Goal: Information Seeking & Learning: Learn about a topic

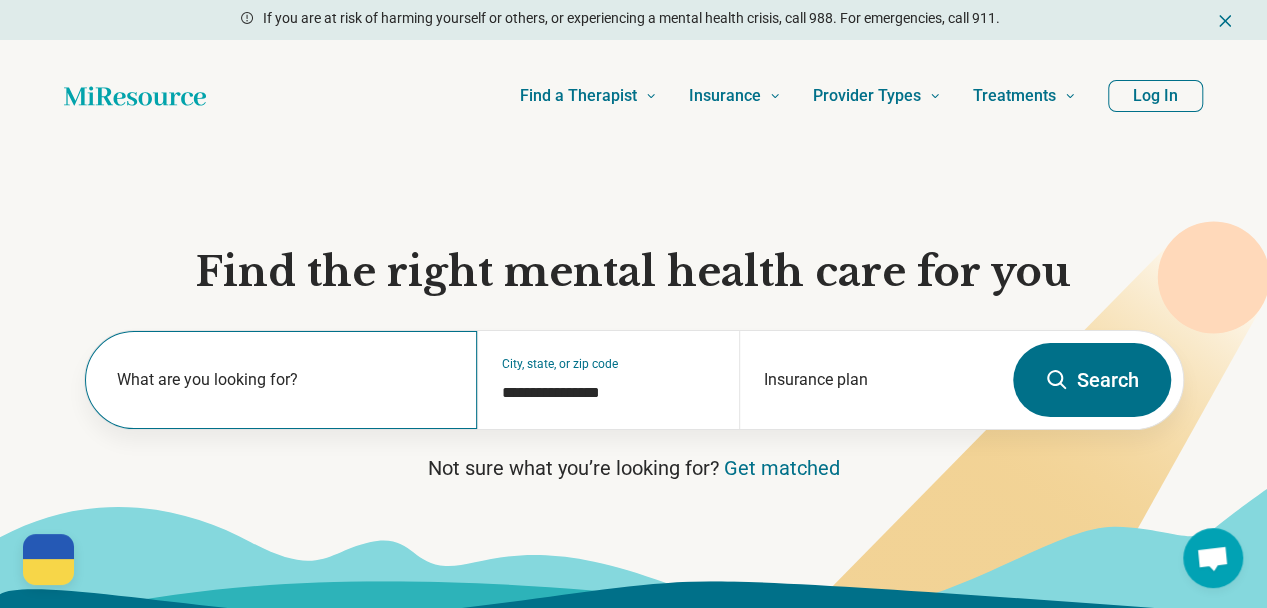
click at [280, 389] on label "What are you looking for?" at bounding box center [285, 380] width 337 height 24
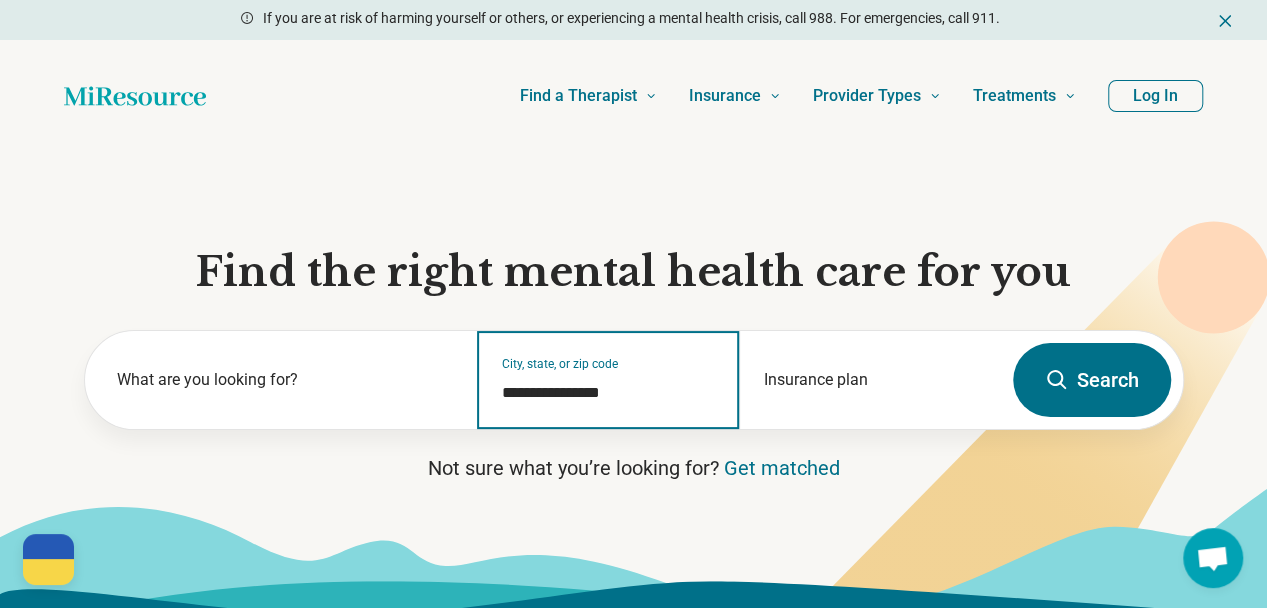
click at [627, 396] on input "**********" at bounding box center [608, 393] width 213 height 24
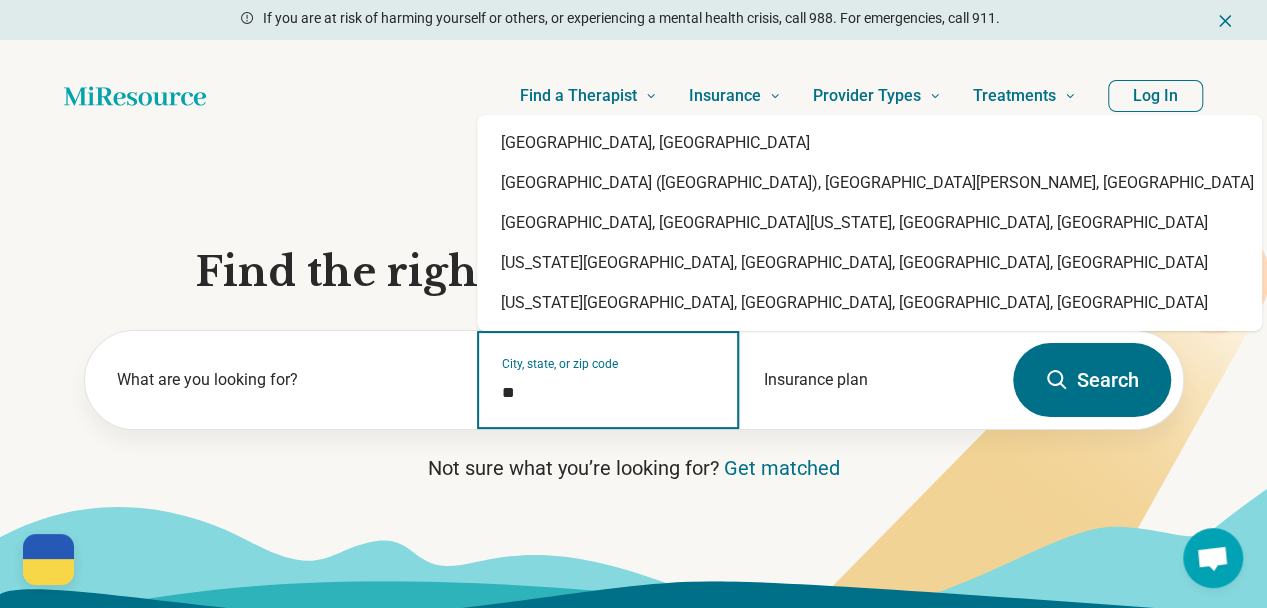
type input "*"
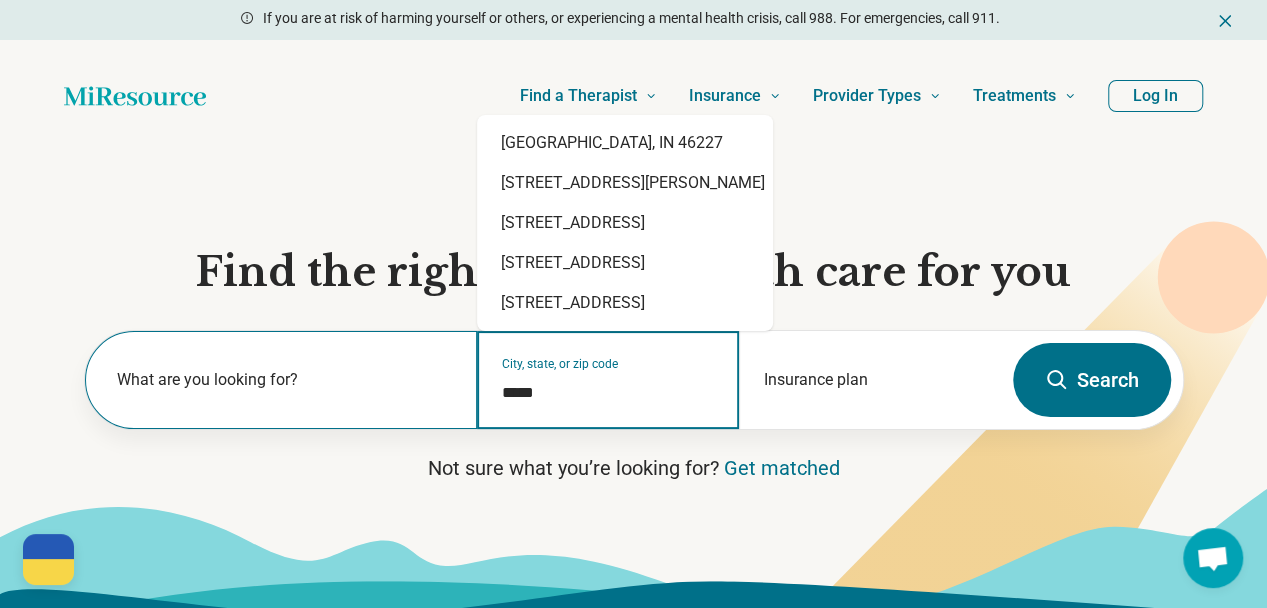
type input "*****"
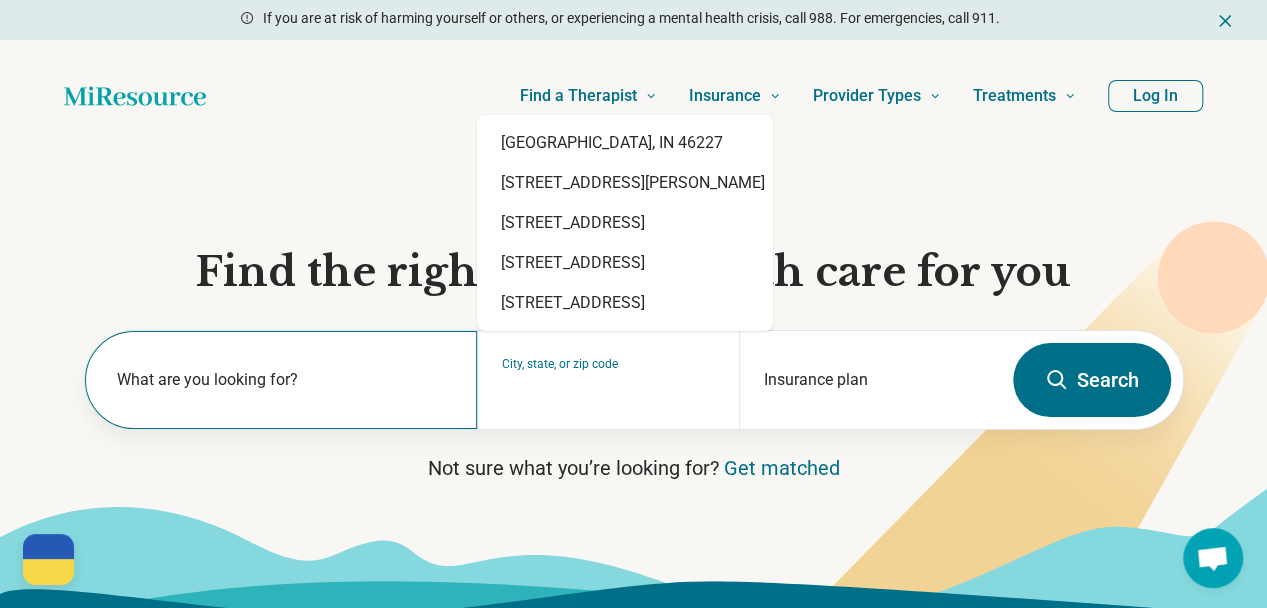
click at [274, 390] on label "What are you looking for?" at bounding box center [285, 380] width 337 height 24
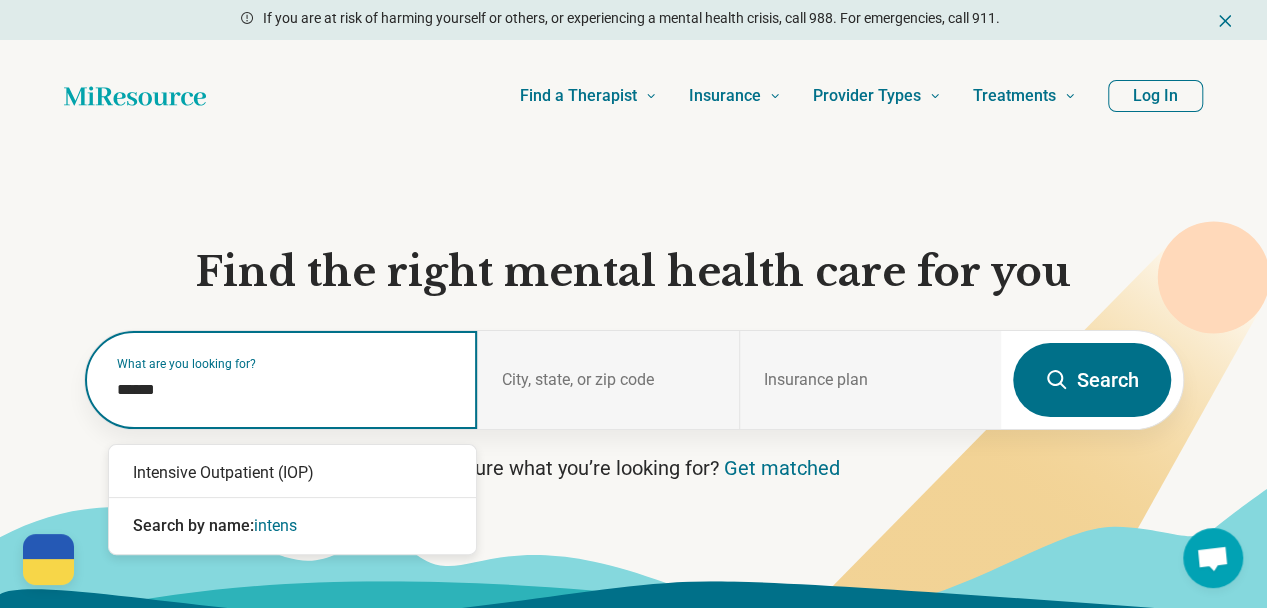
type input "*******"
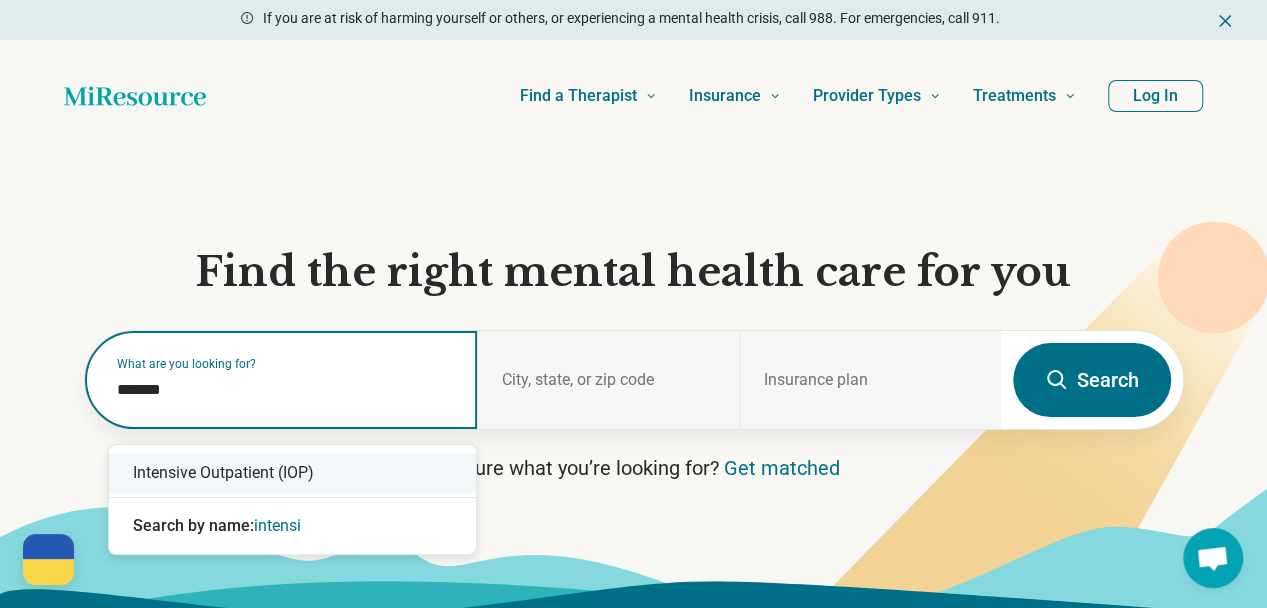
click at [255, 461] on div "Intensive Outpatient (IOP)" at bounding box center [292, 473] width 367 height 40
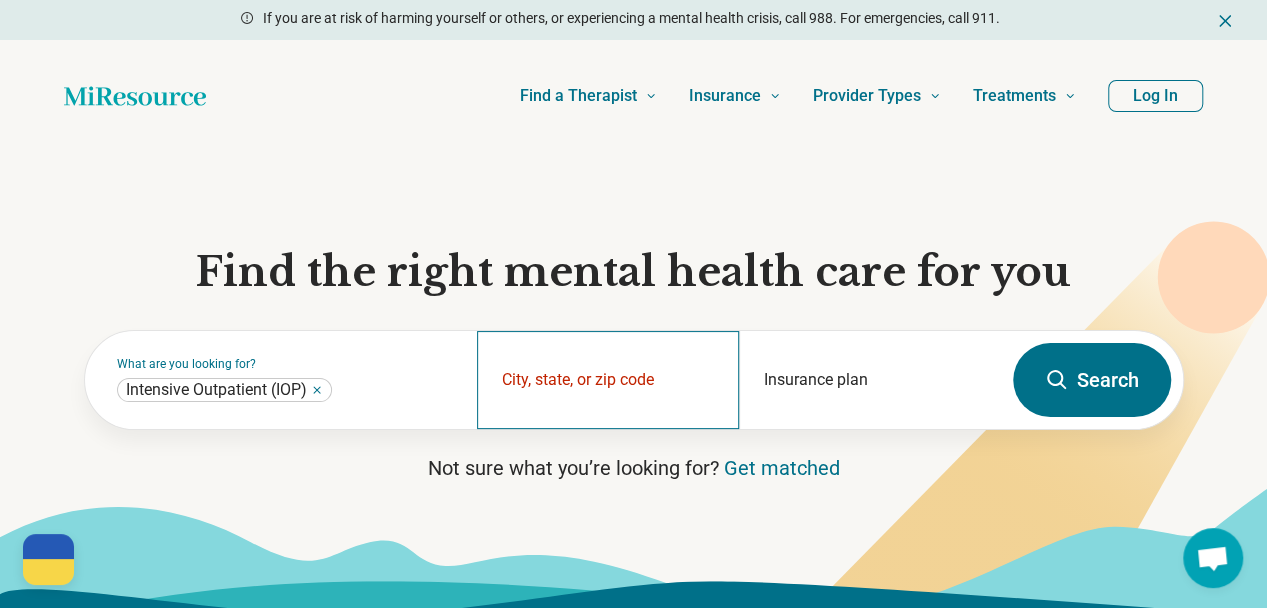
click at [588, 382] on div "City, state, or zip code" at bounding box center [608, 380] width 262 height 98
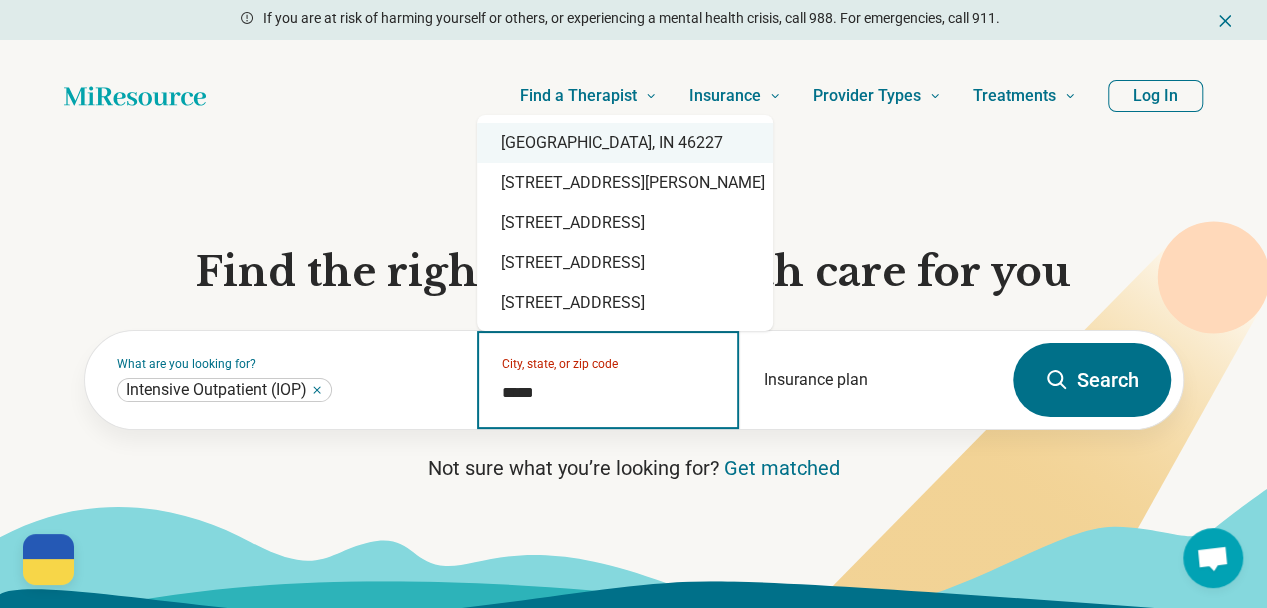
click at [633, 145] on div "Indianapolis, IN 46227" at bounding box center [625, 143] width 296 height 40
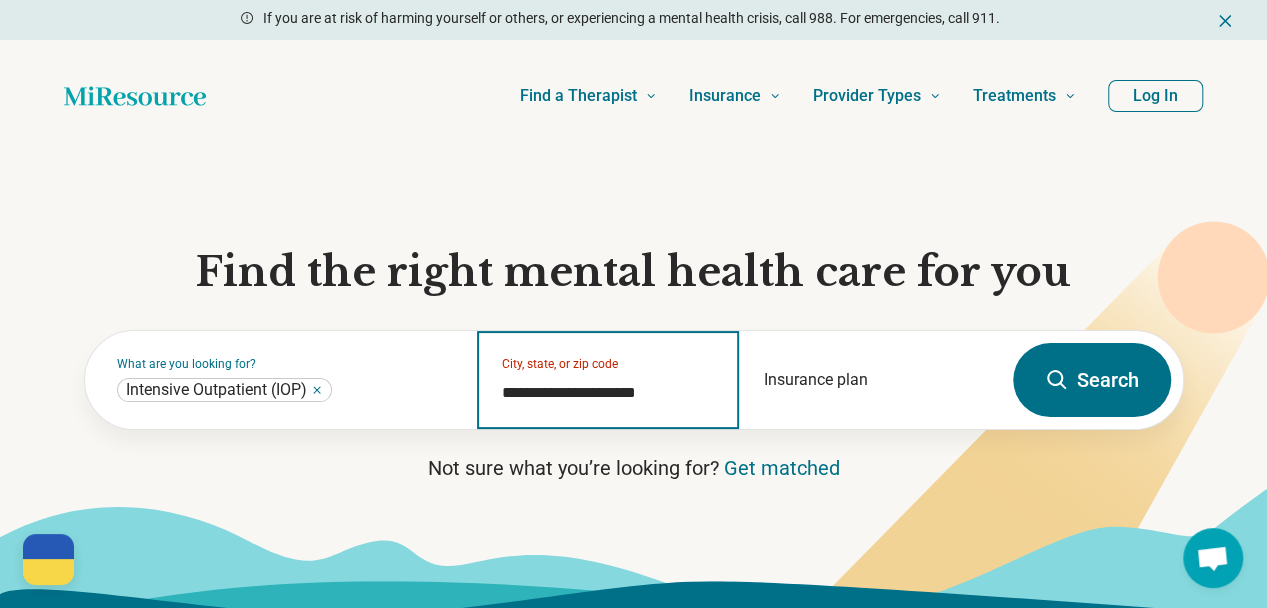
type input "**********"
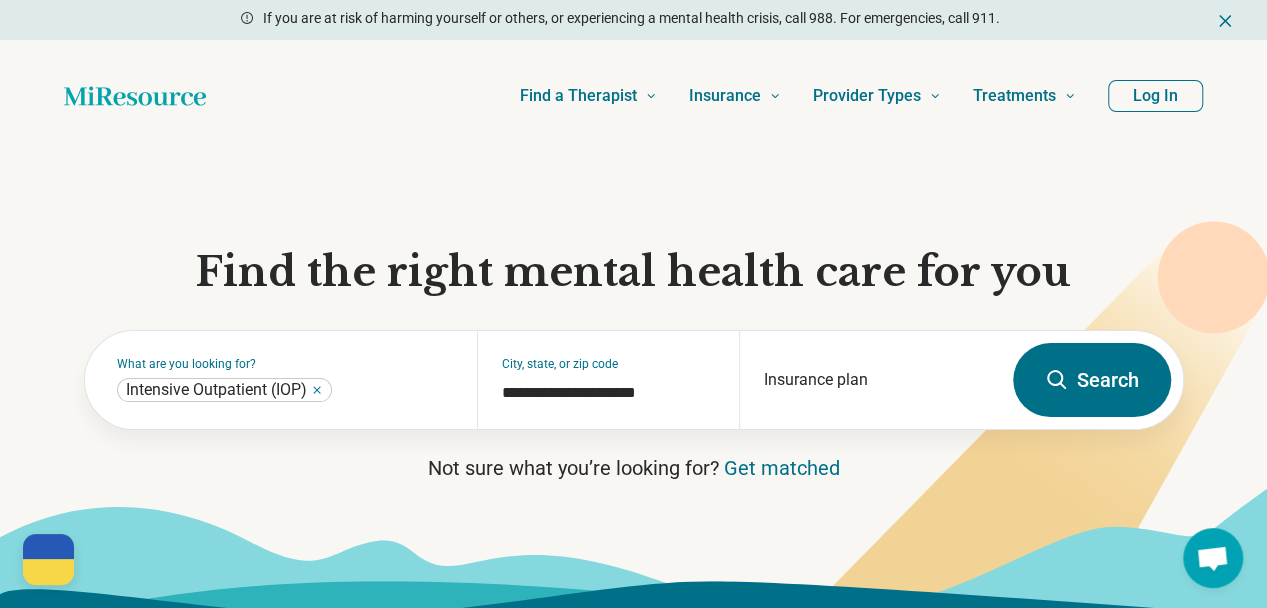
click at [1134, 407] on button "Search" at bounding box center [1092, 380] width 158 height 74
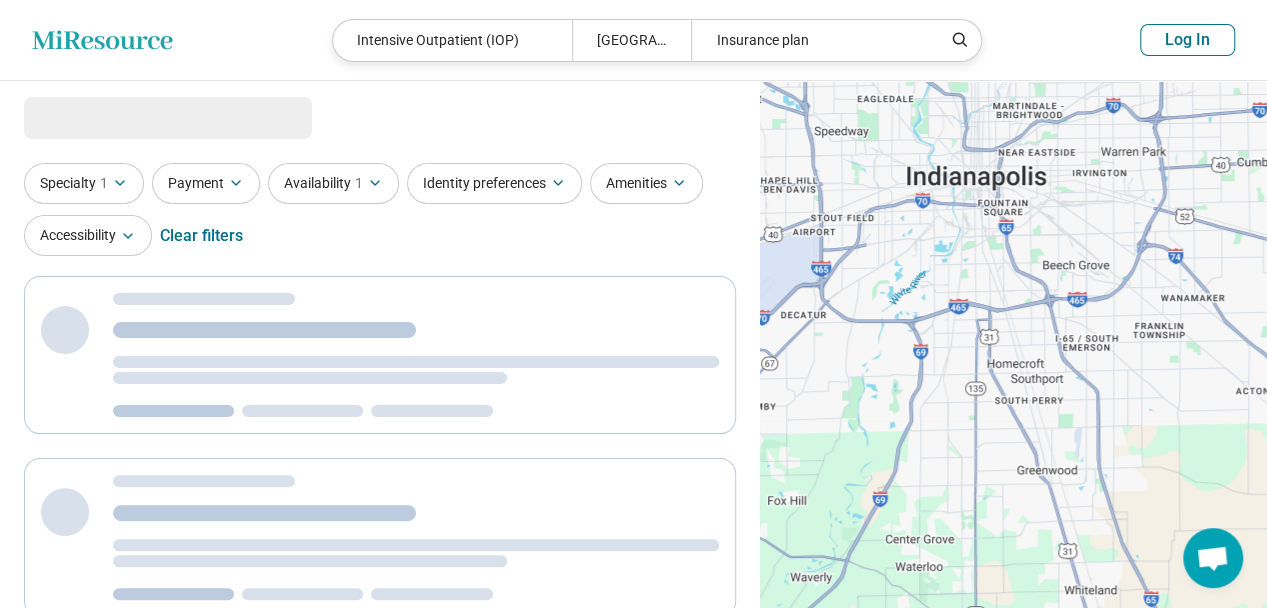
select select "***"
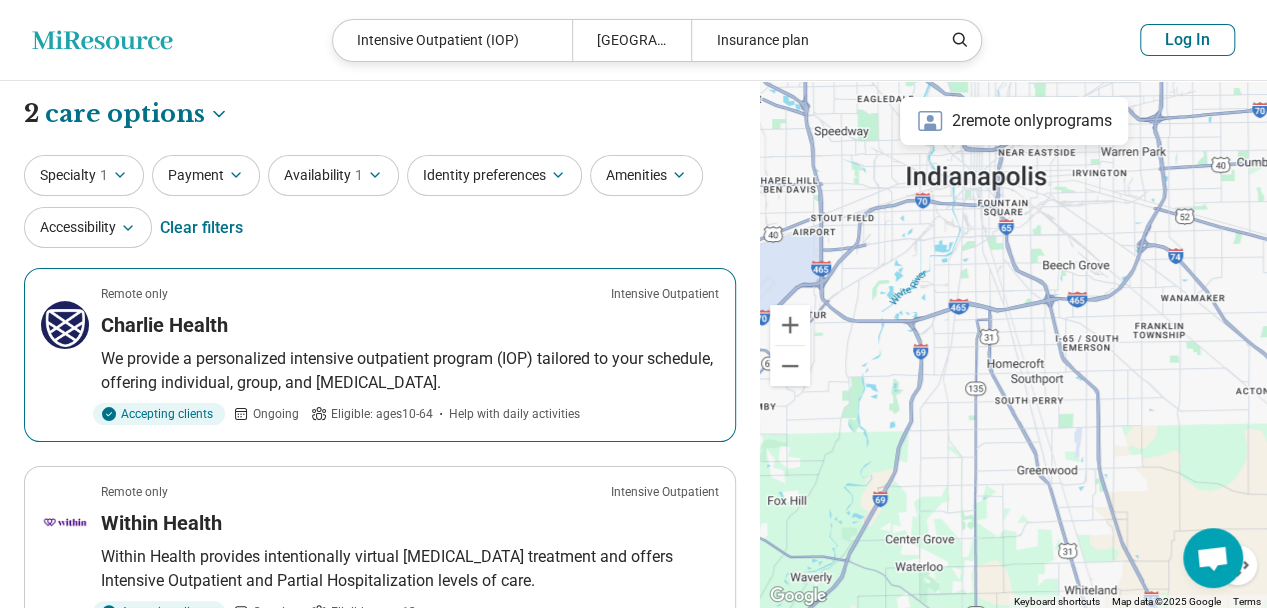
drag, startPoint x: 263, startPoint y: 307, endPoint x: 225, endPoint y: 298, distance: 39.1
click at [225, 298] on div "Remote only Intensive Outpatient" at bounding box center [410, 294] width 618 height 18
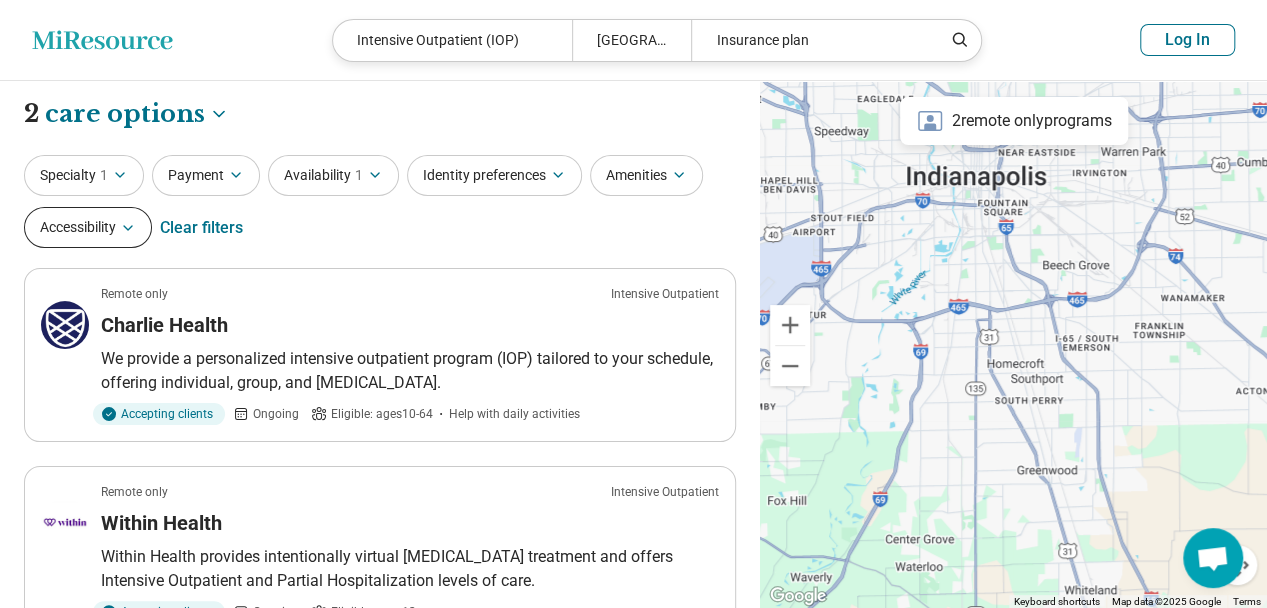
click at [144, 230] on button "Accessibility" at bounding box center [88, 227] width 128 height 41
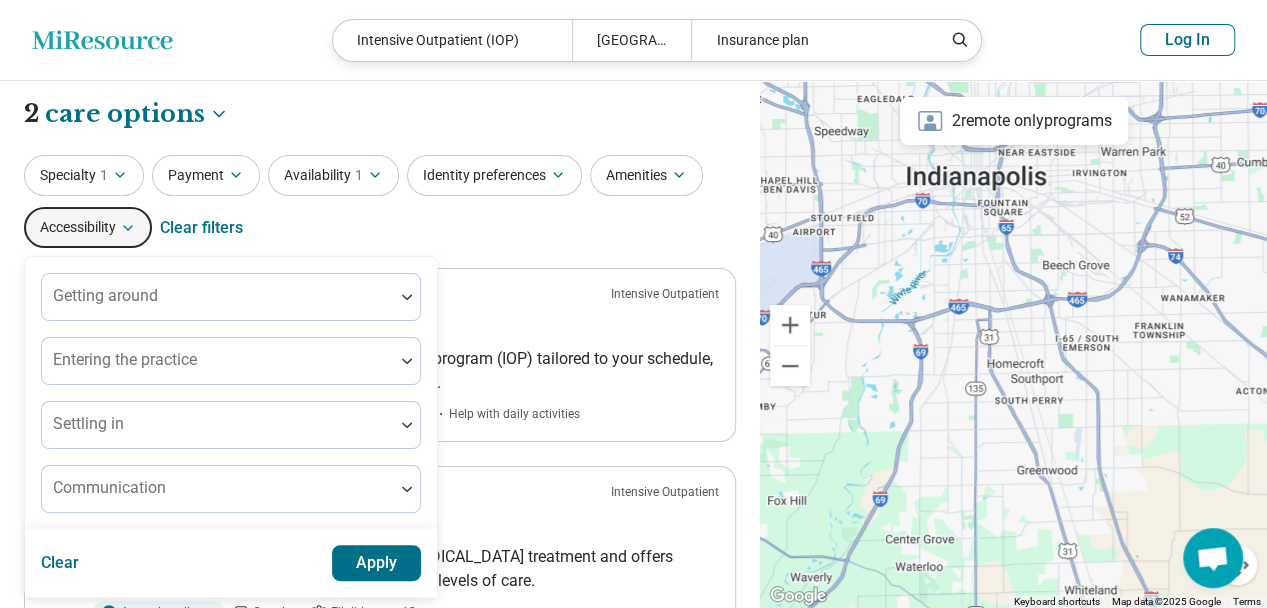
click at [144, 230] on button "Accessibility" at bounding box center [88, 227] width 128 height 41
click at [342, 241] on div "Specialty 1 Payment Availability 1 Identity preferences Amenities Accessibility…" at bounding box center [380, 203] width 712 height 97
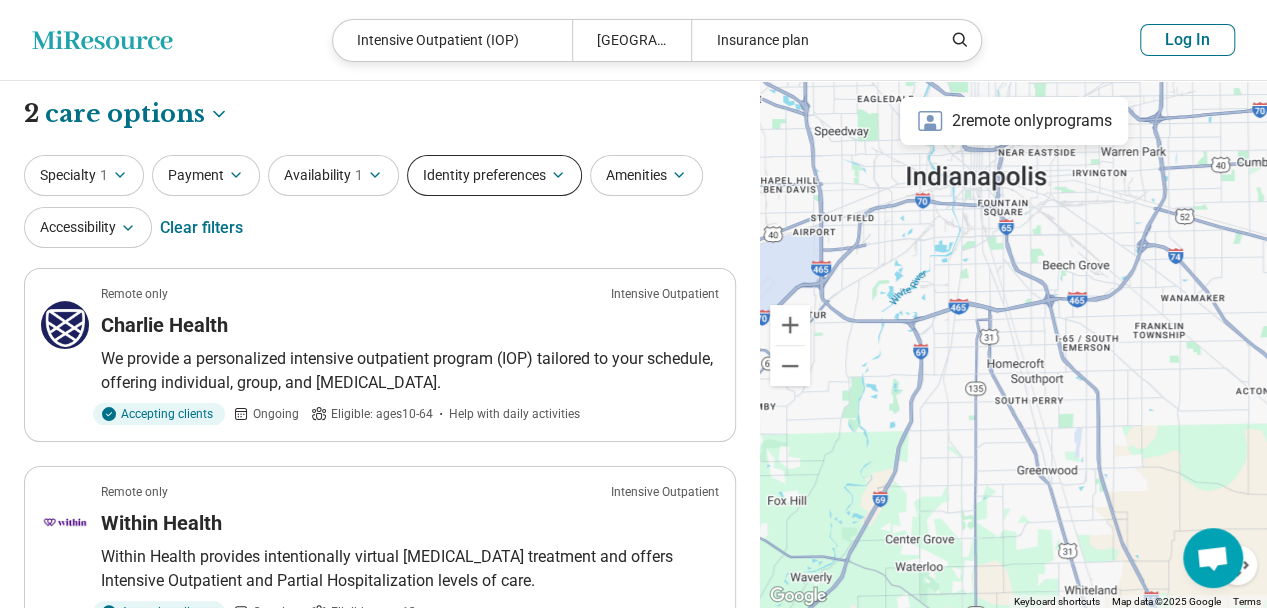
click at [564, 174] on icon "button" at bounding box center [558, 175] width 16 height 16
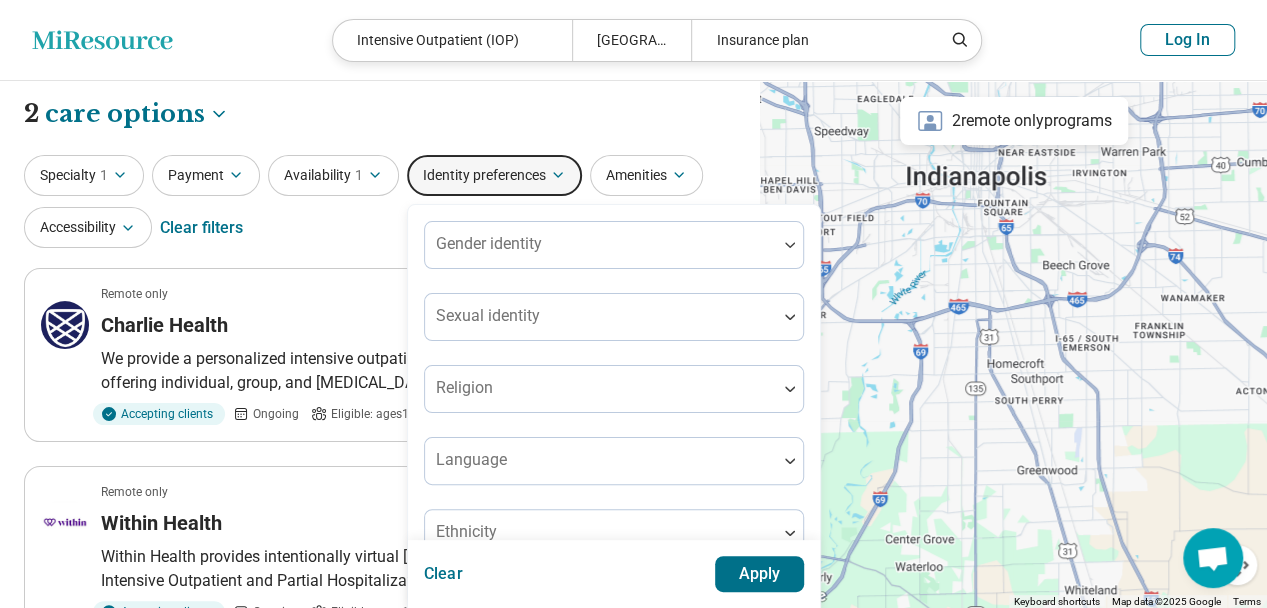
click at [562, 173] on icon "button" at bounding box center [558, 175] width 16 height 16
click at [561, 175] on icon "button" at bounding box center [558, 175] width 16 height 16
click at [120, 177] on icon "button" at bounding box center [120, 175] width 16 height 16
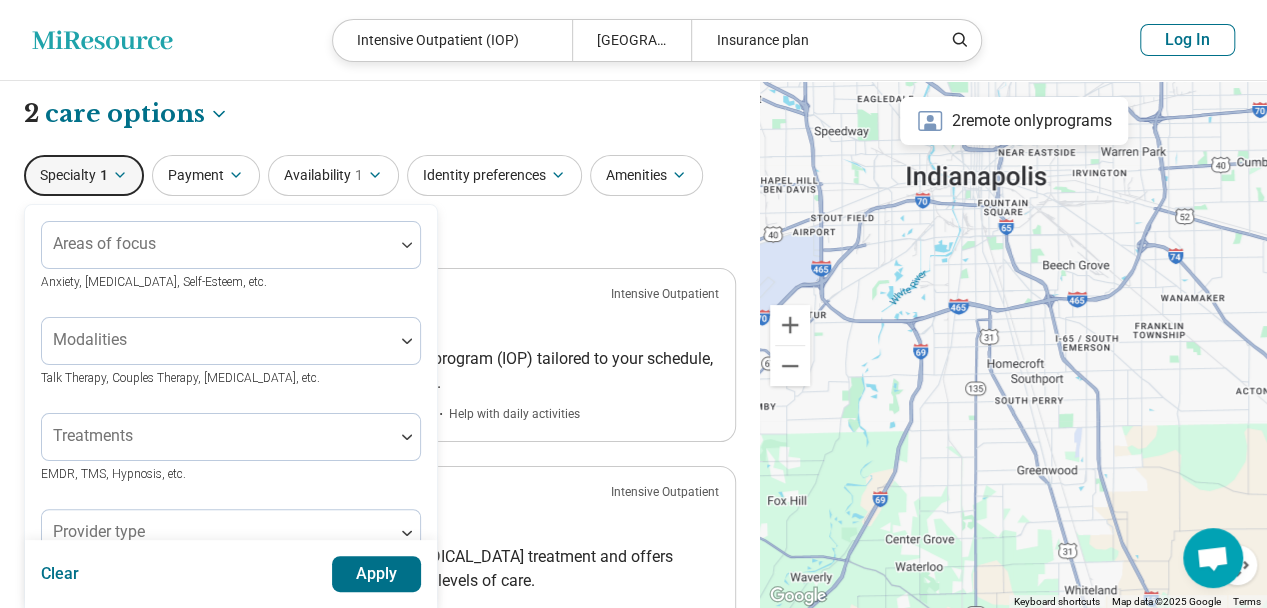
click at [120, 177] on icon "button" at bounding box center [120, 175] width 8 height 4
click at [604, 227] on div "Specialty 1 Areas of focus Anxiety, Depression, Self-Esteem, etc. Modalities Ta…" at bounding box center [380, 203] width 712 height 97
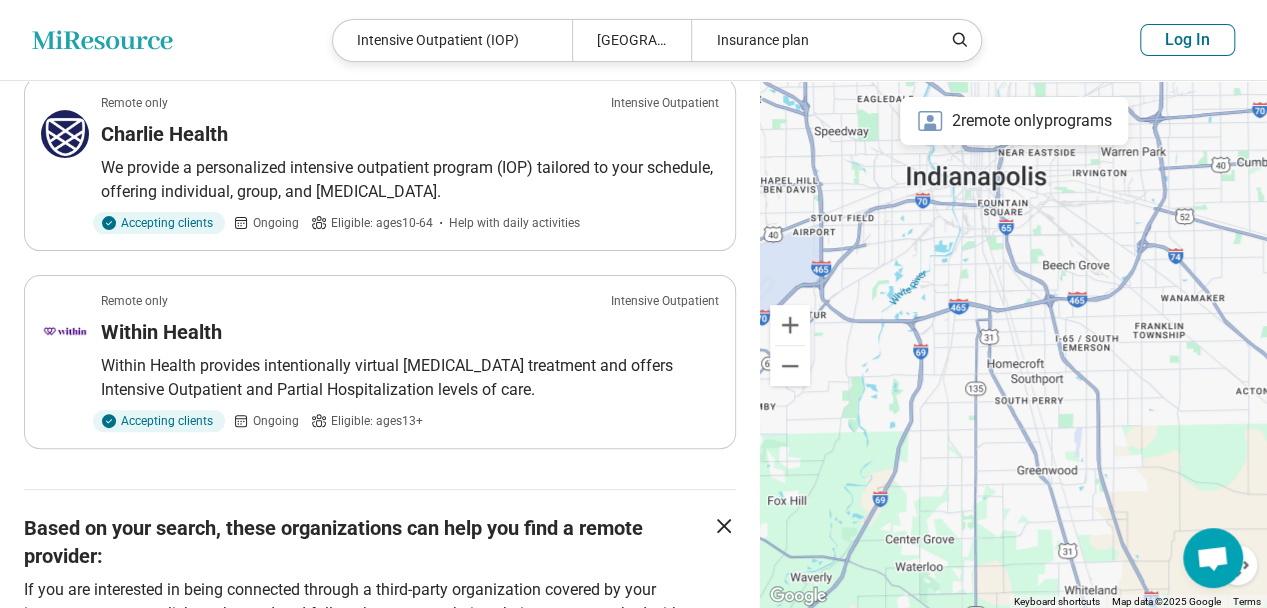
scroll to position [192, 0]
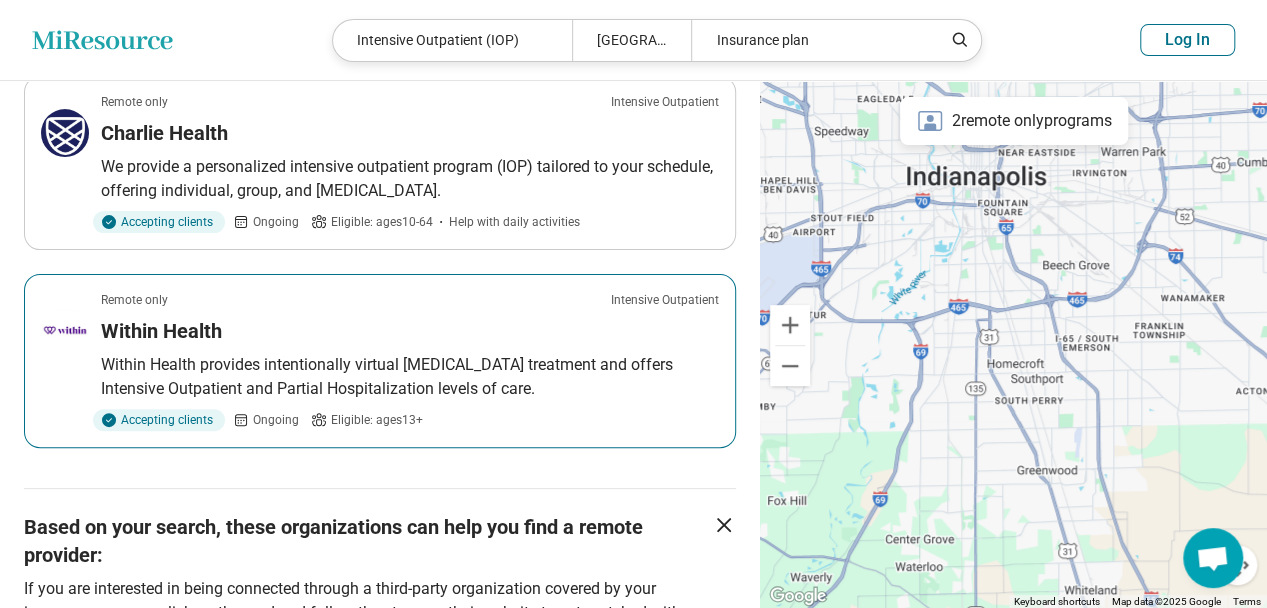
click at [281, 329] on div "Within Health" at bounding box center [410, 331] width 618 height 28
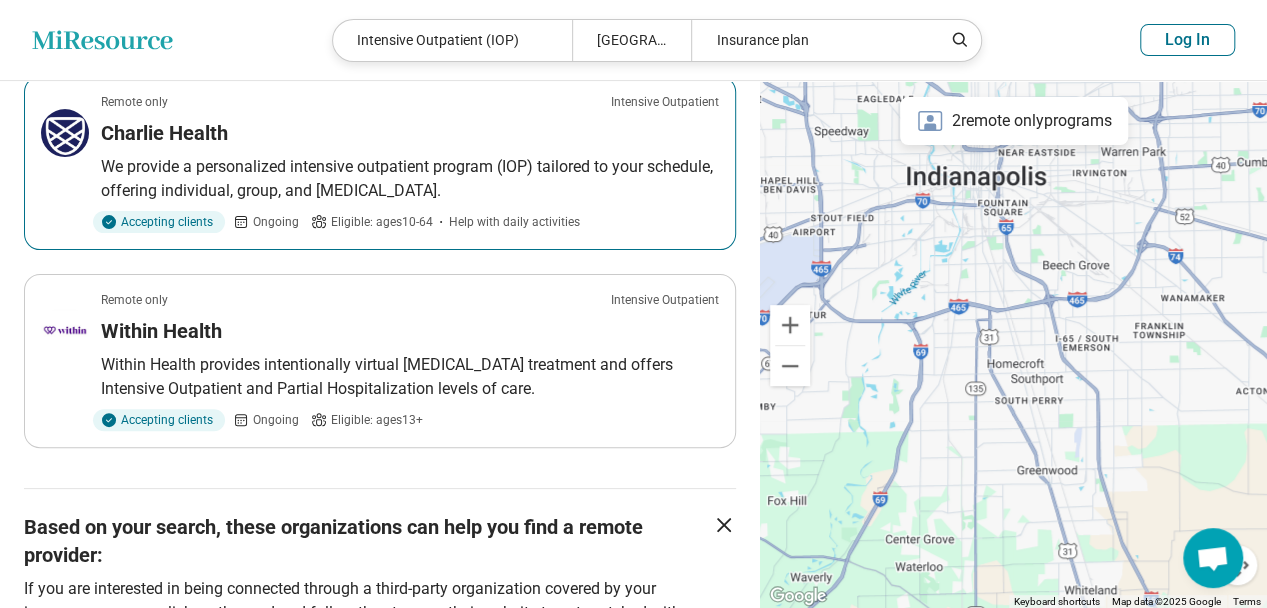
click at [342, 161] on p "We provide a personalized intensive outpatient program (IOP) tailored to your s…" at bounding box center [410, 179] width 618 height 48
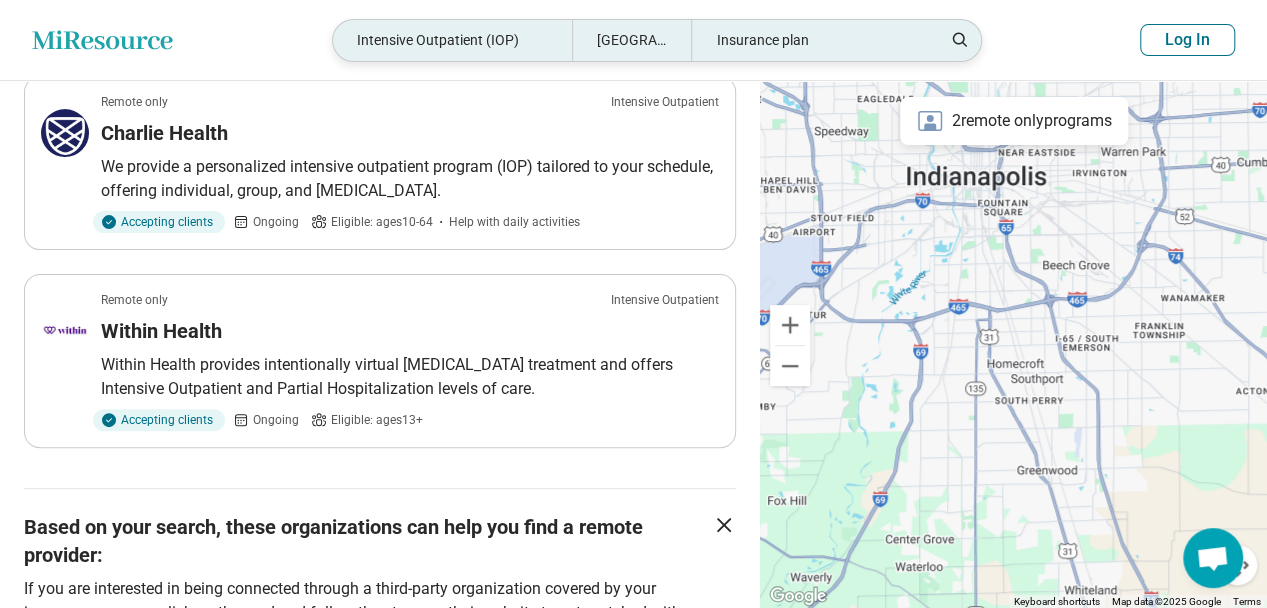
click at [525, 33] on div "Intensive Outpatient (IOP)" at bounding box center [452, 40] width 239 height 41
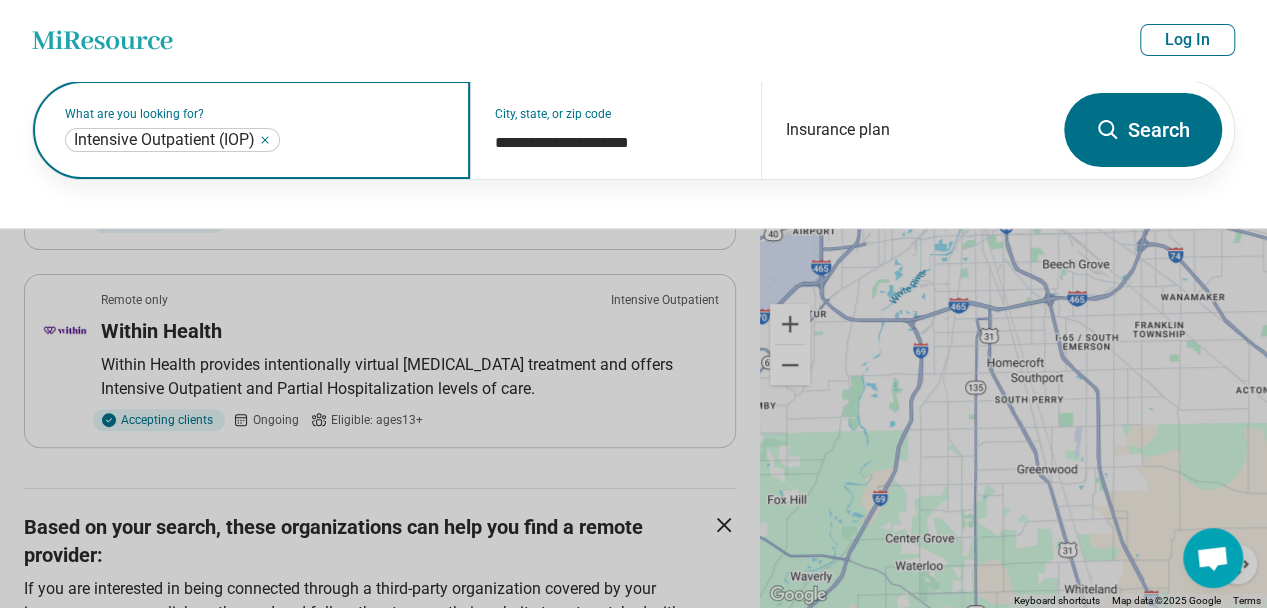
click at [270, 138] on icon "Remove" at bounding box center [265, 140] width 12 height 12
click at [180, 120] on label "What are you looking for?" at bounding box center [255, 114] width 381 height 12
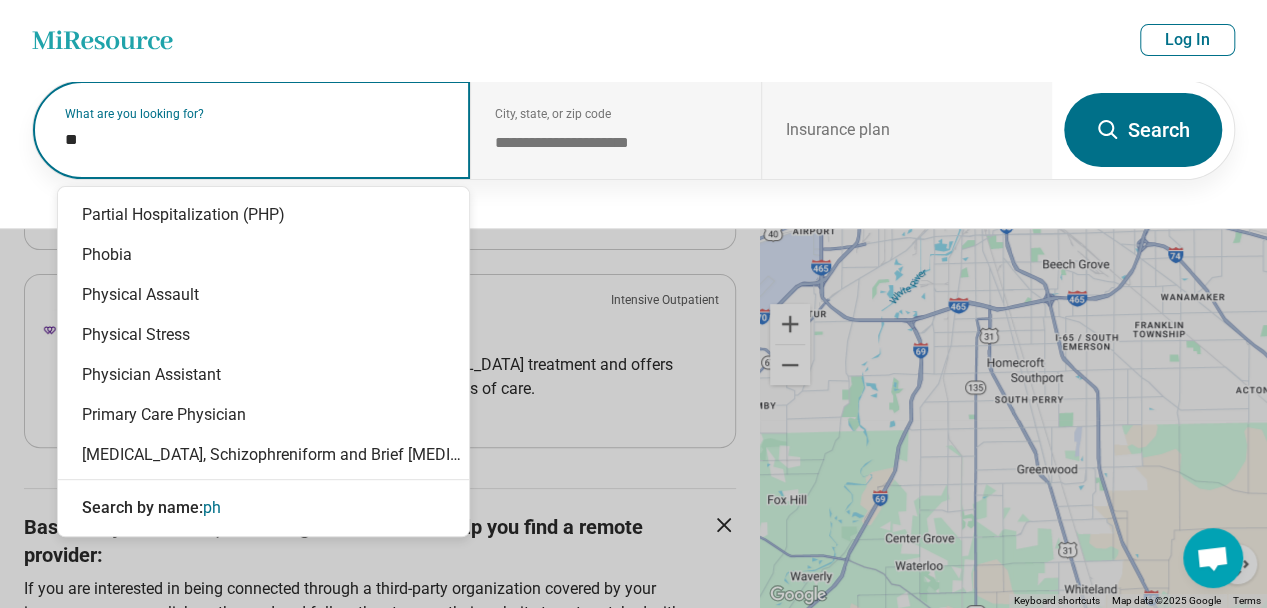
type input "***"
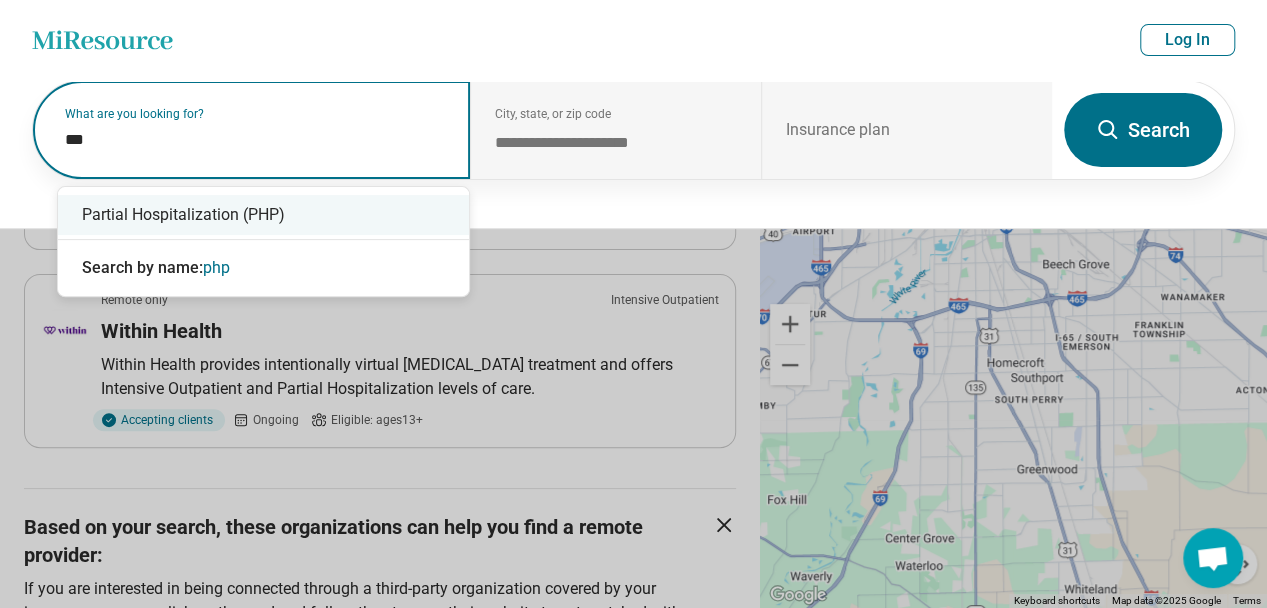
click at [219, 217] on div "Partial Hospitalization (PHP)" at bounding box center [263, 215] width 411 height 40
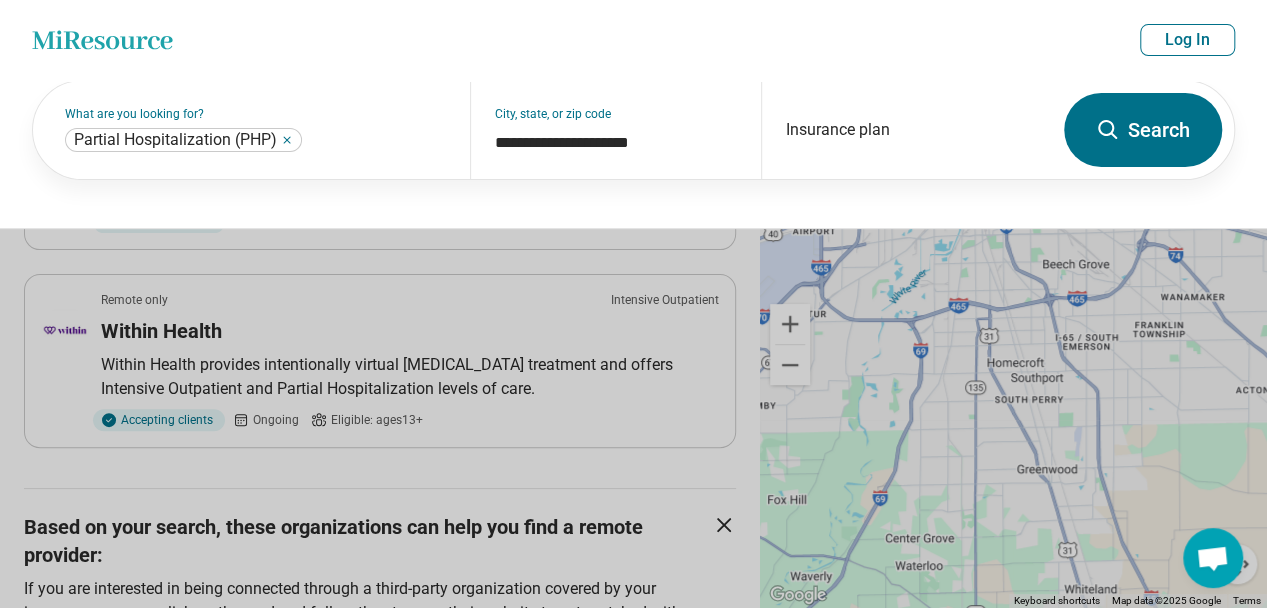
click at [1150, 113] on button "Search" at bounding box center [1143, 130] width 158 height 74
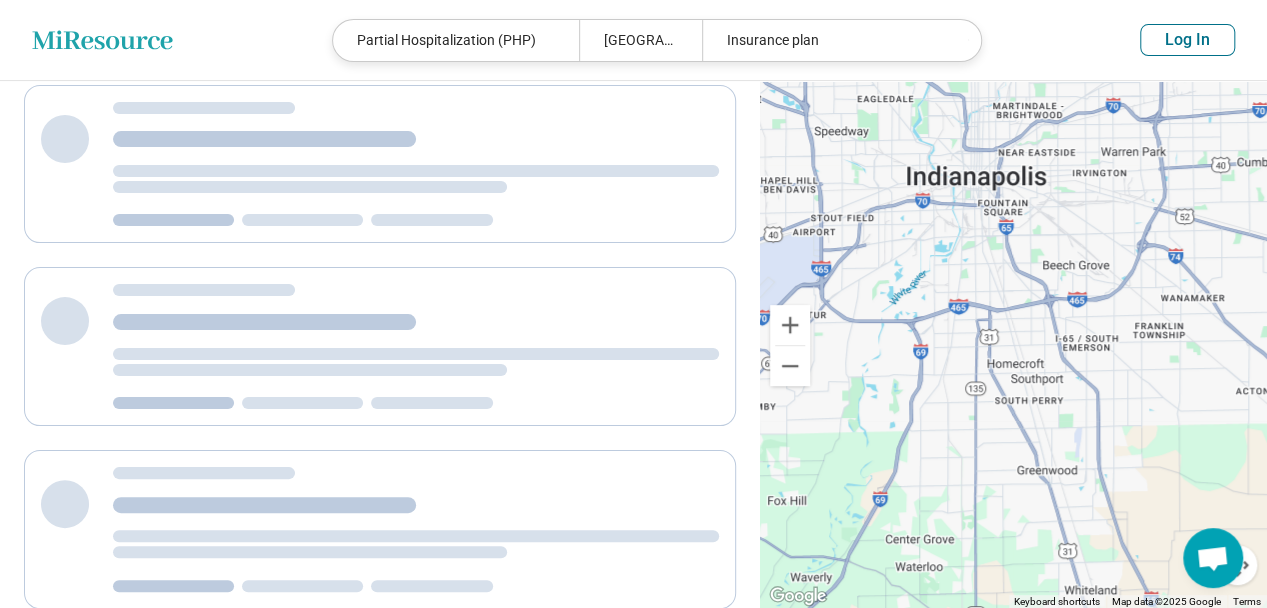
scroll to position [64, 0]
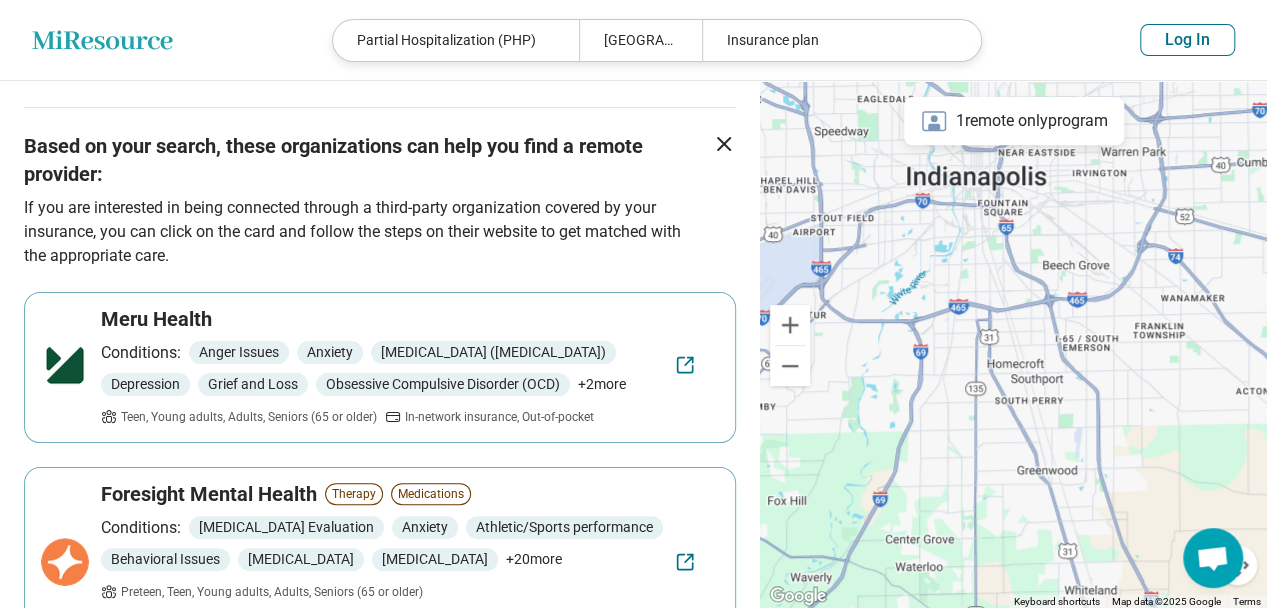
scroll to position [367, 0]
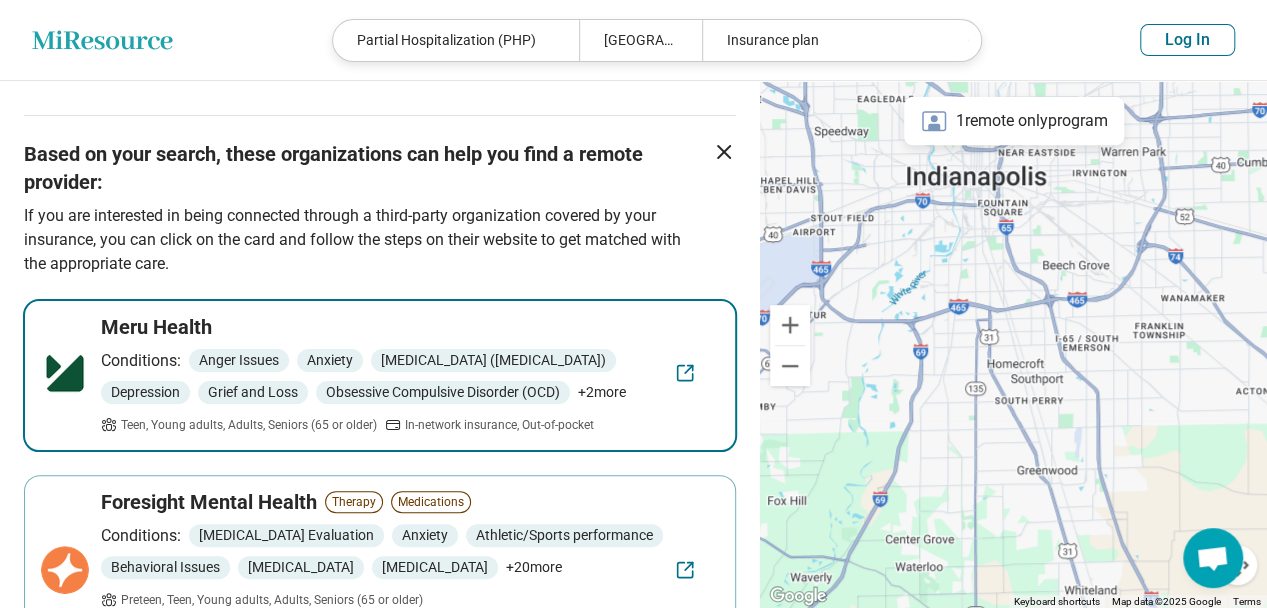
click at [480, 341] on div "Meru Health Conditions: Anger Issues Anxiety Attention Deficit Hyperactivity Di…" at bounding box center [382, 373] width 562 height 121
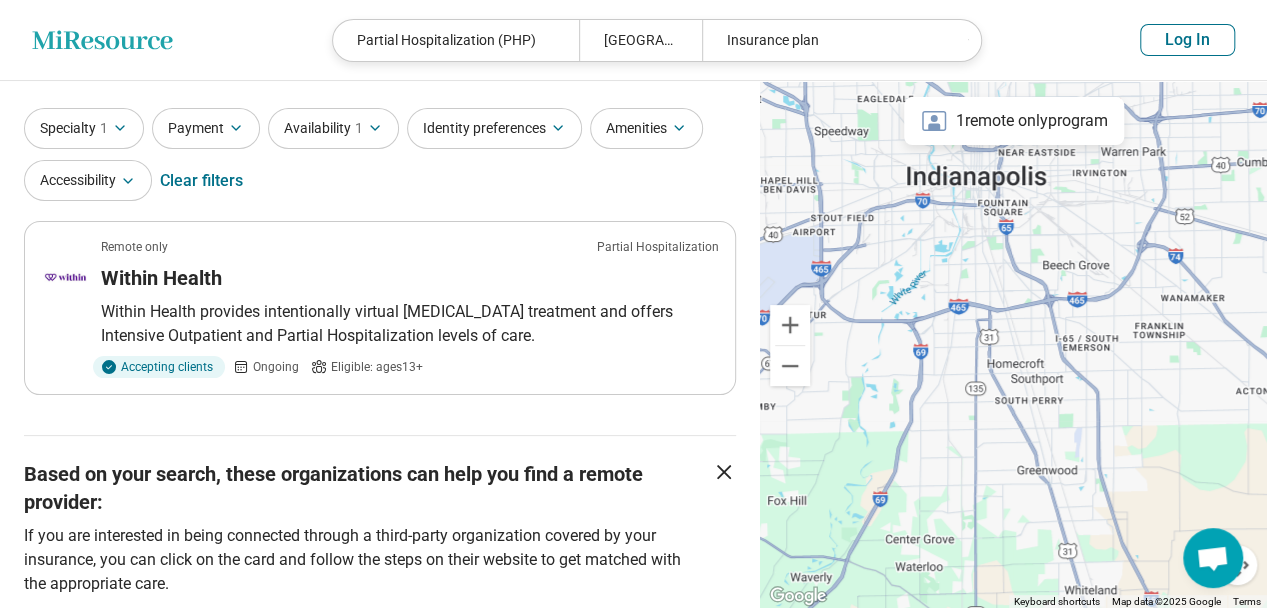
scroll to position [0, 0]
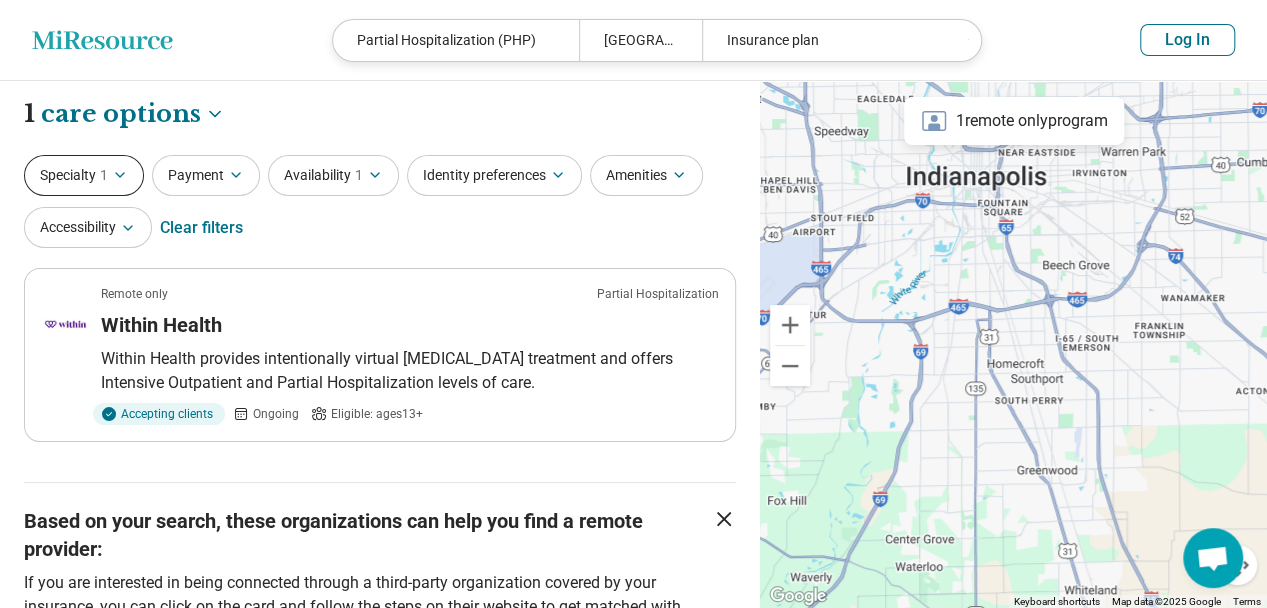
click at [125, 181] on icon "button" at bounding box center [120, 175] width 16 height 16
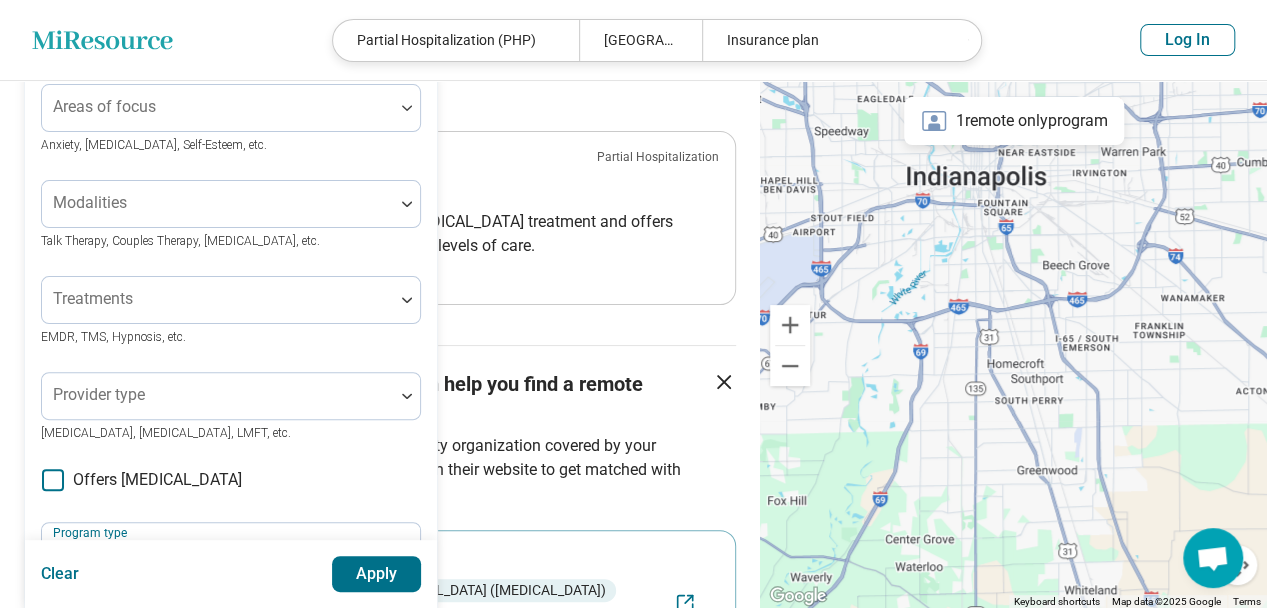
scroll to position [135, 0]
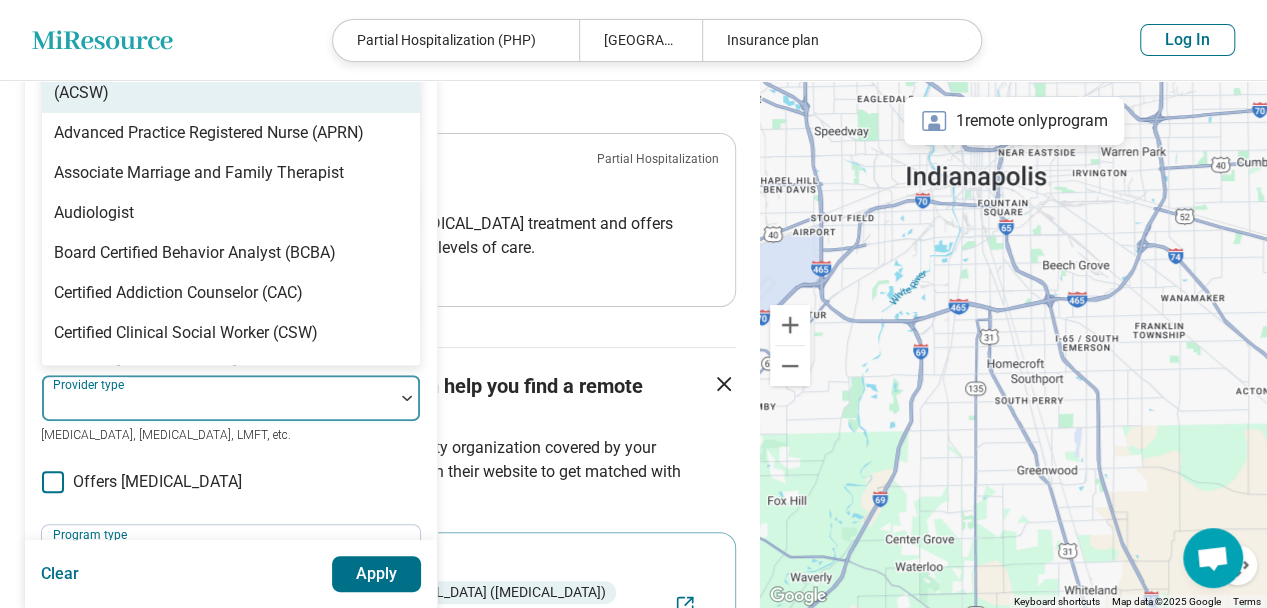
click at [156, 409] on div at bounding box center [218, 406] width 336 height 28
click at [154, 408] on div at bounding box center [218, 406] width 336 height 28
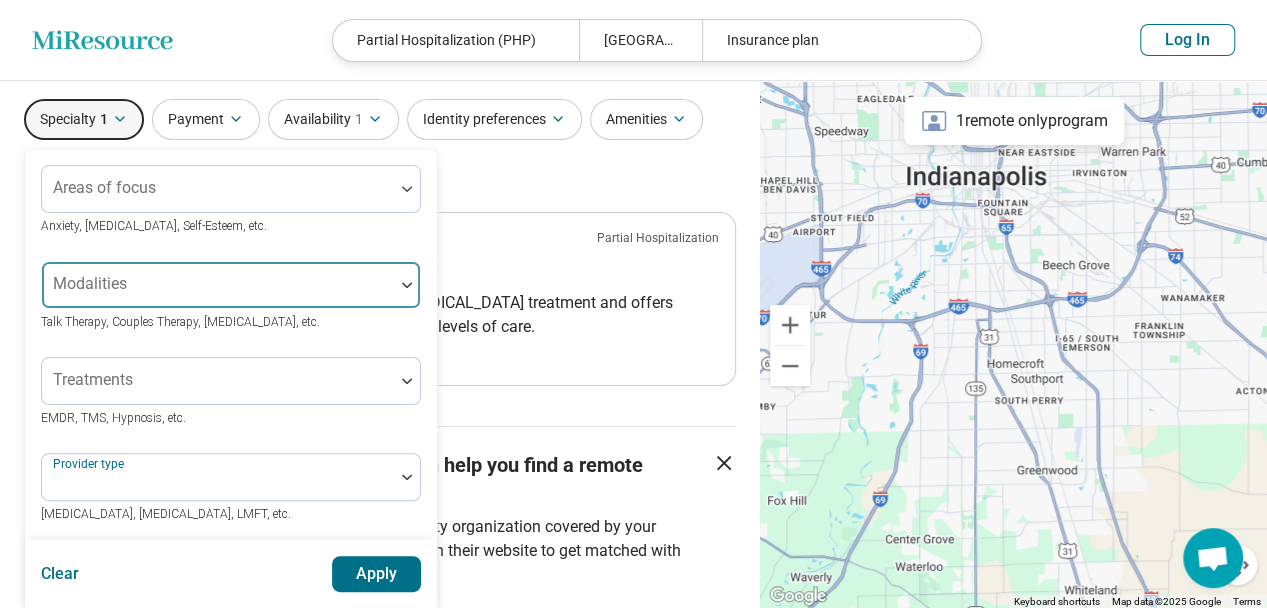
click at [210, 279] on div at bounding box center [218, 293] width 336 height 28
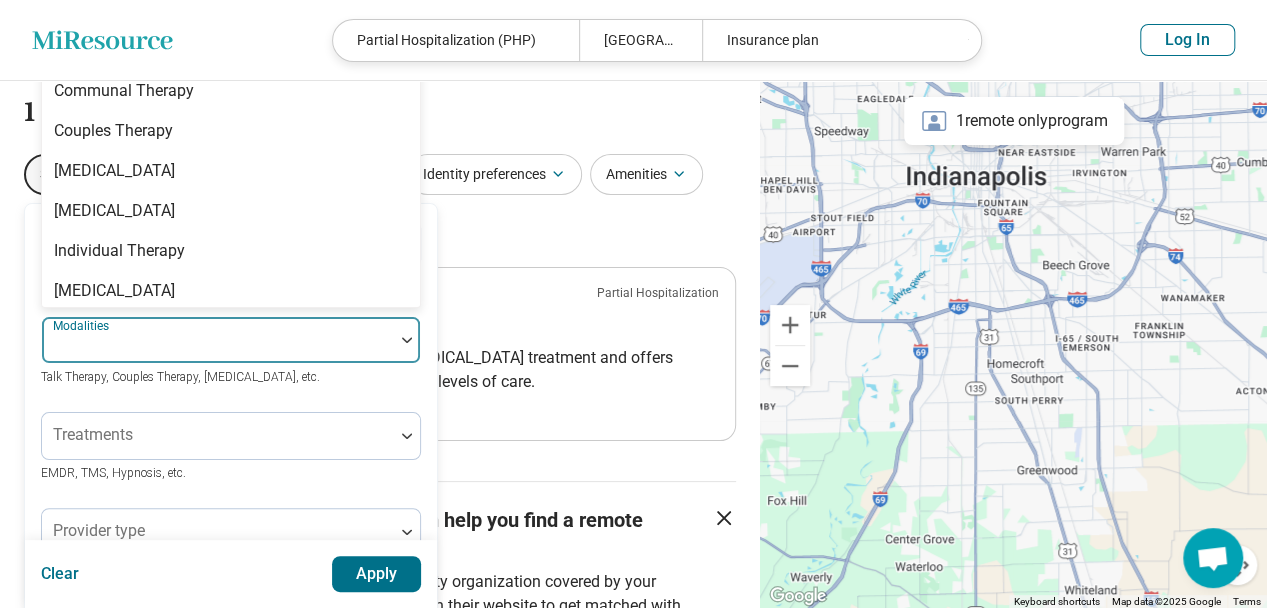
scroll to position [0, 0]
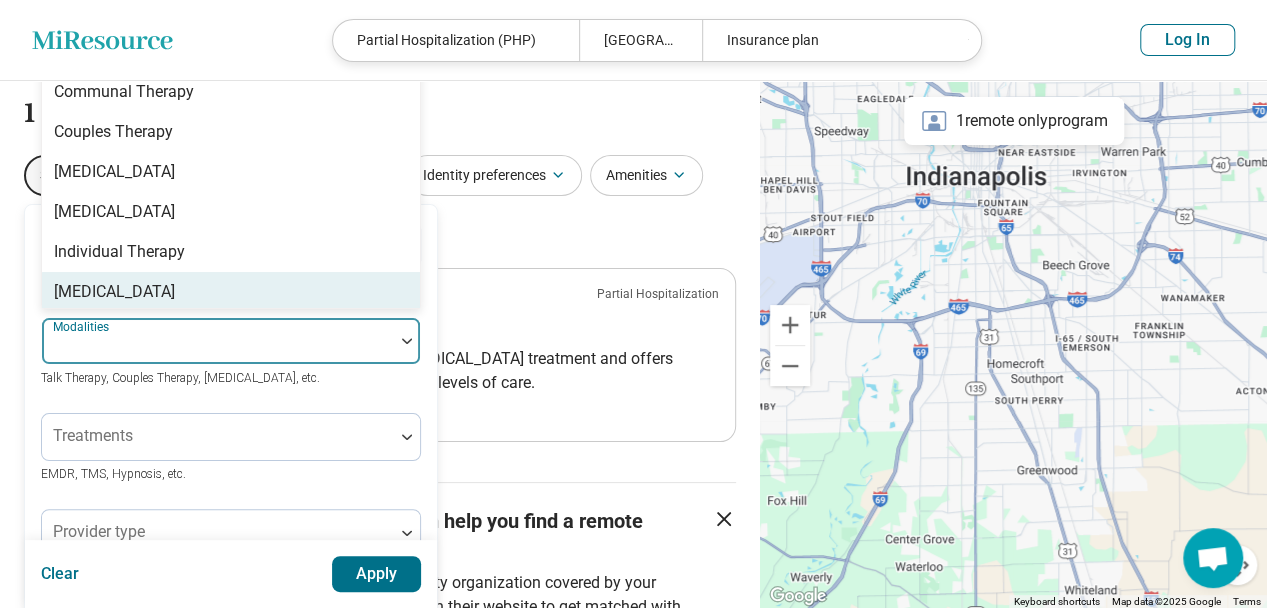
click at [288, 392] on div "Areas of focus Anxiety, Depression, Self-Esteem, etc. 8 results available. Use …" at bounding box center [231, 612] width 380 height 782
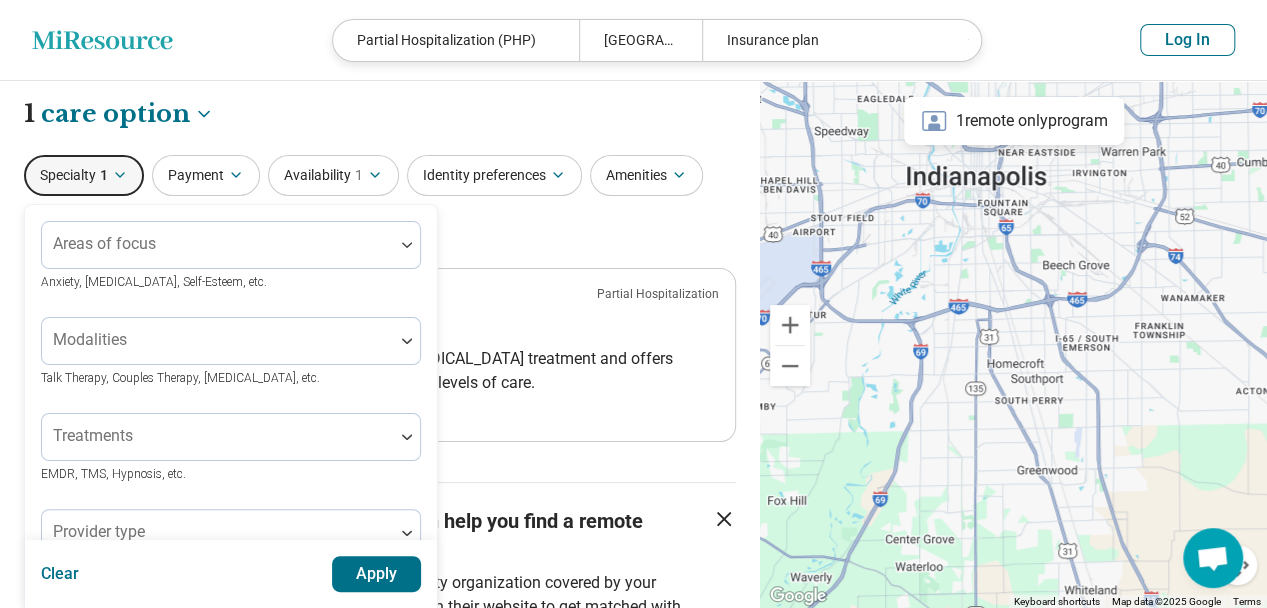
click at [533, 241] on div "Specialty 1 Areas of focus Anxiety, Depression, Self-Esteem, etc. Modalities Ta…" at bounding box center [380, 203] width 712 height 97
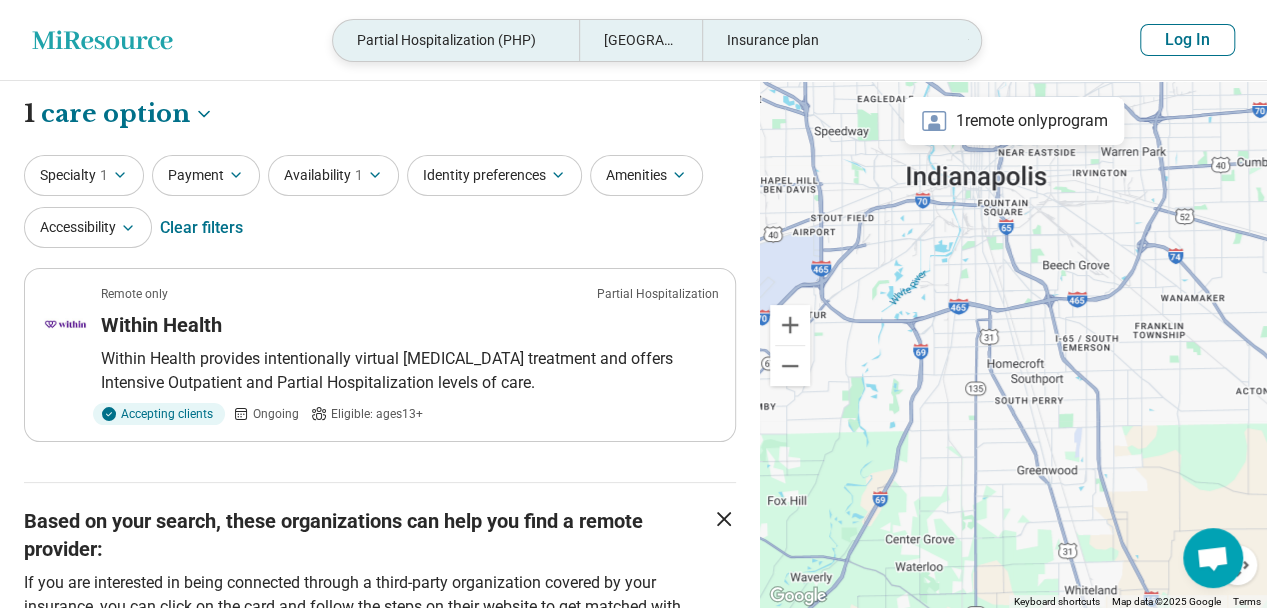
click at [520, 40] on div "Partial Hospitalization (PHP)" at bounding box center [456, 40] width 246 height 41
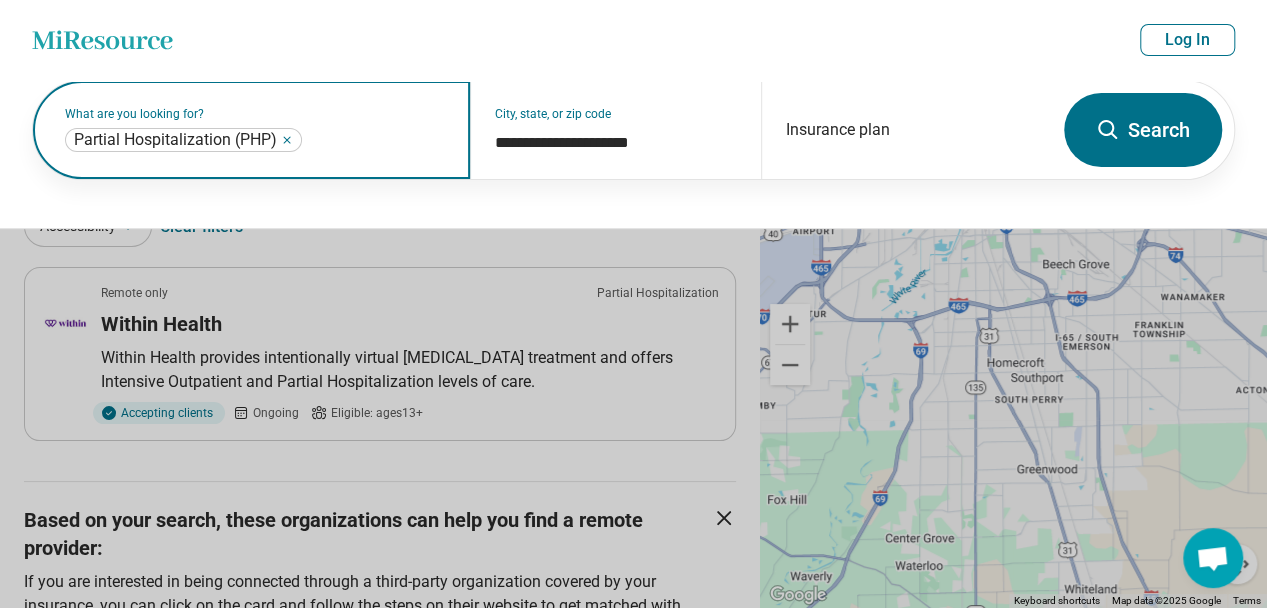
click at [286, 144] on icon "Remove" at bounding box center [287, 140] width 12 height 12
click at [199, 120] on label "What are you looking for?" at bounding box center [255, 114] width 381 height 12
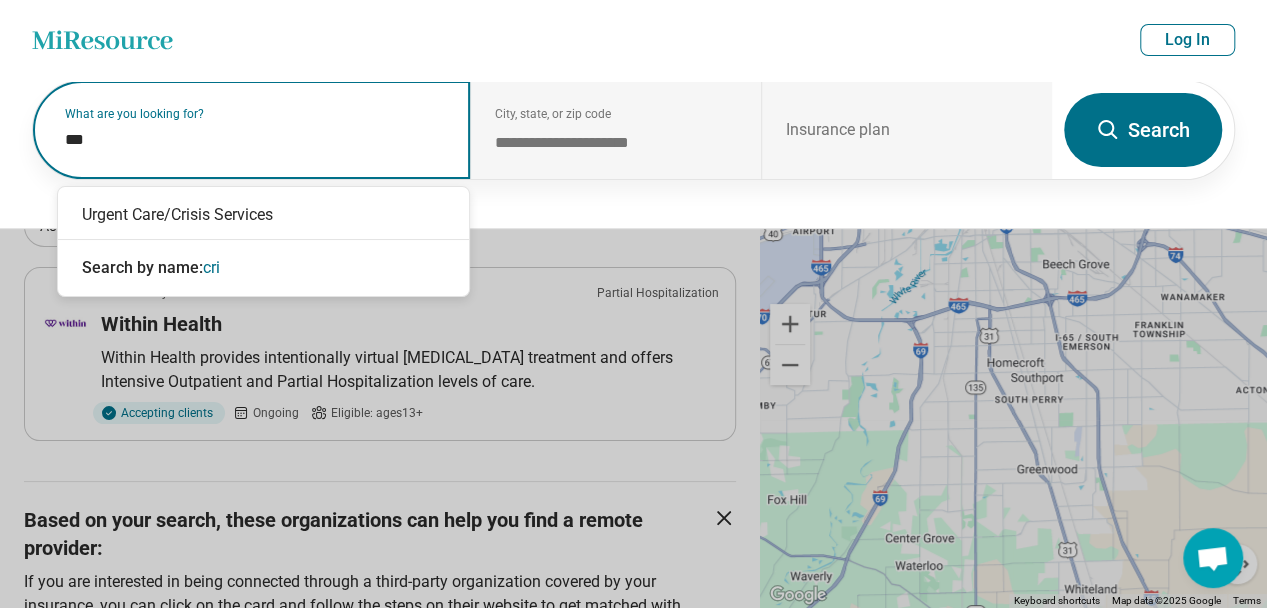
type input "****"
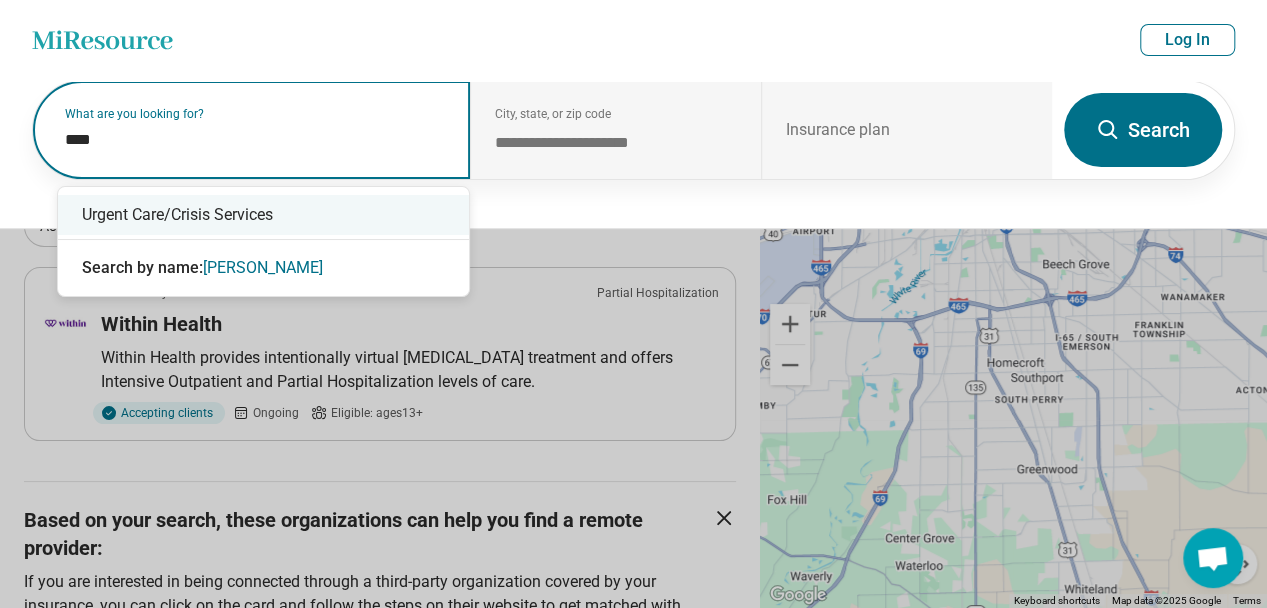
click at [250, 219] on div "Urgent Care/Crisis Services" at bounding box center [263, 215] width 411 height 40
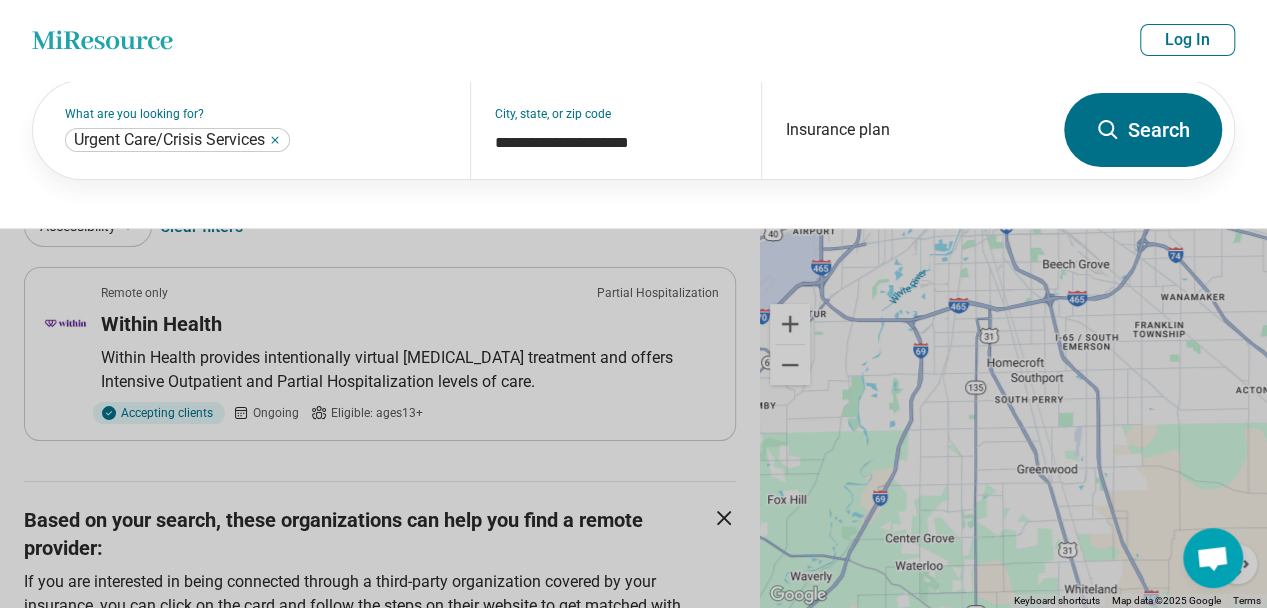
click at [1118, 126] on icon at bounding box center [1108, 130] width 24 height 24
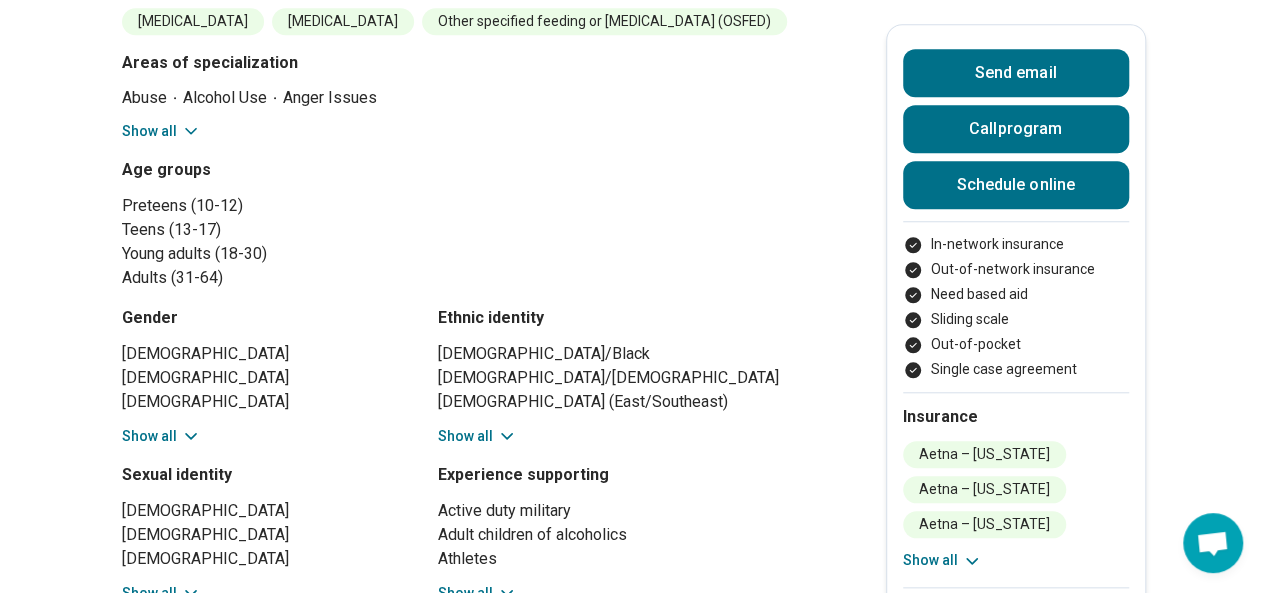
scroll to position [770, 0]
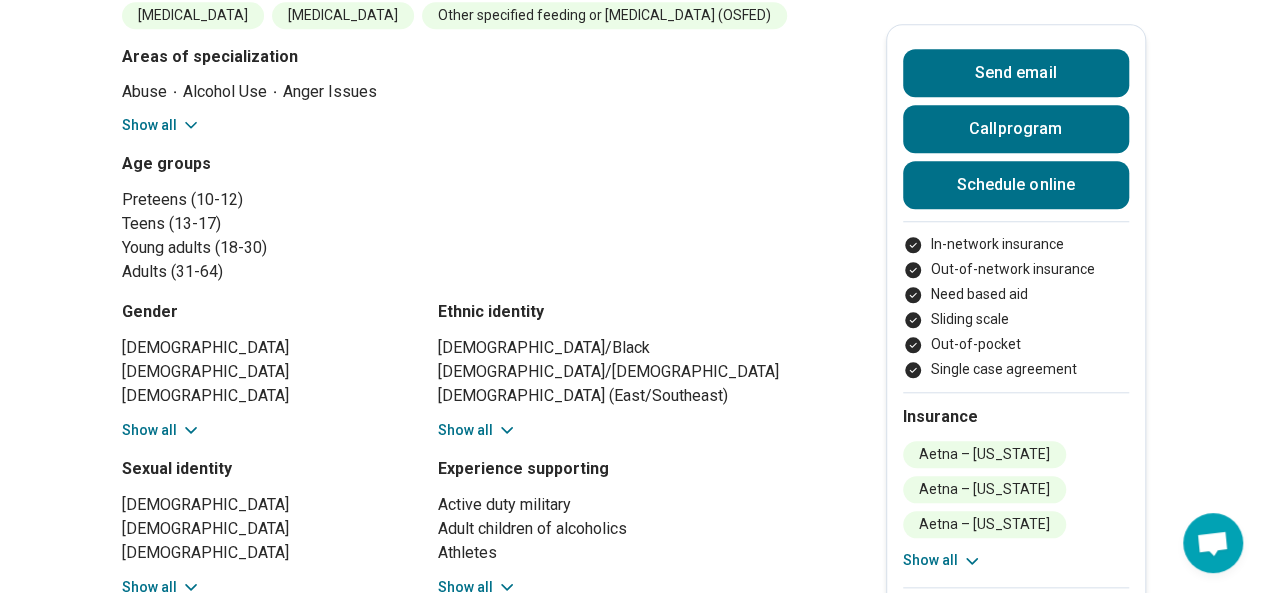
click at [154, 426] on button "Show all" at bounding box center [161, 430] width 79 height 21
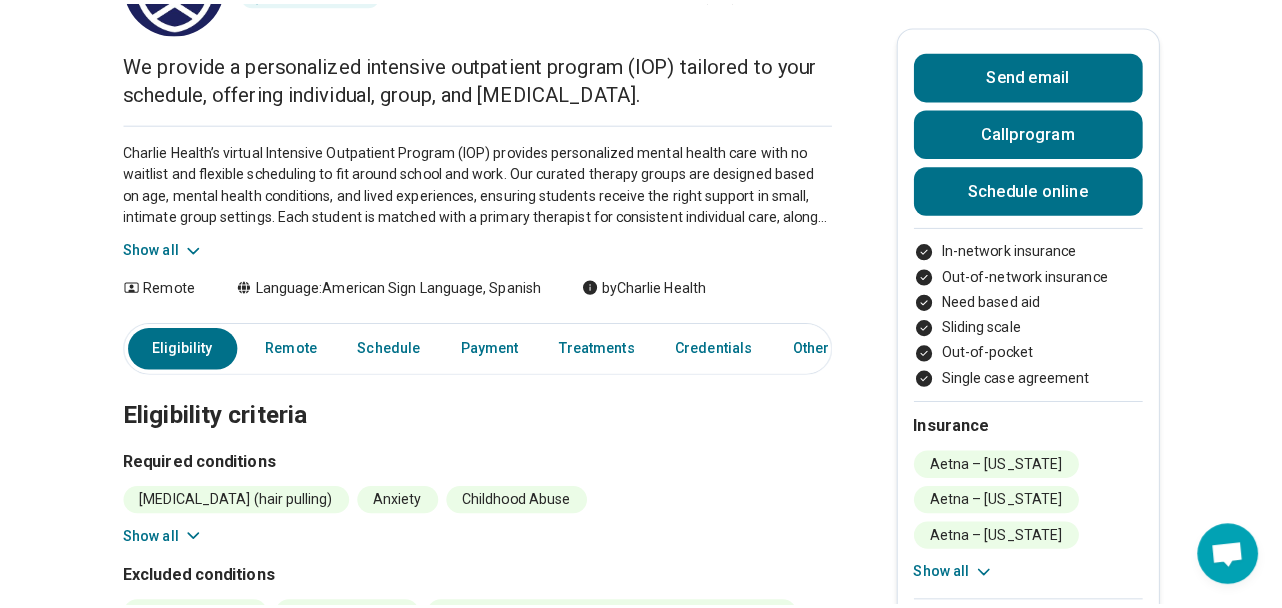
scroll to position [0, 0]
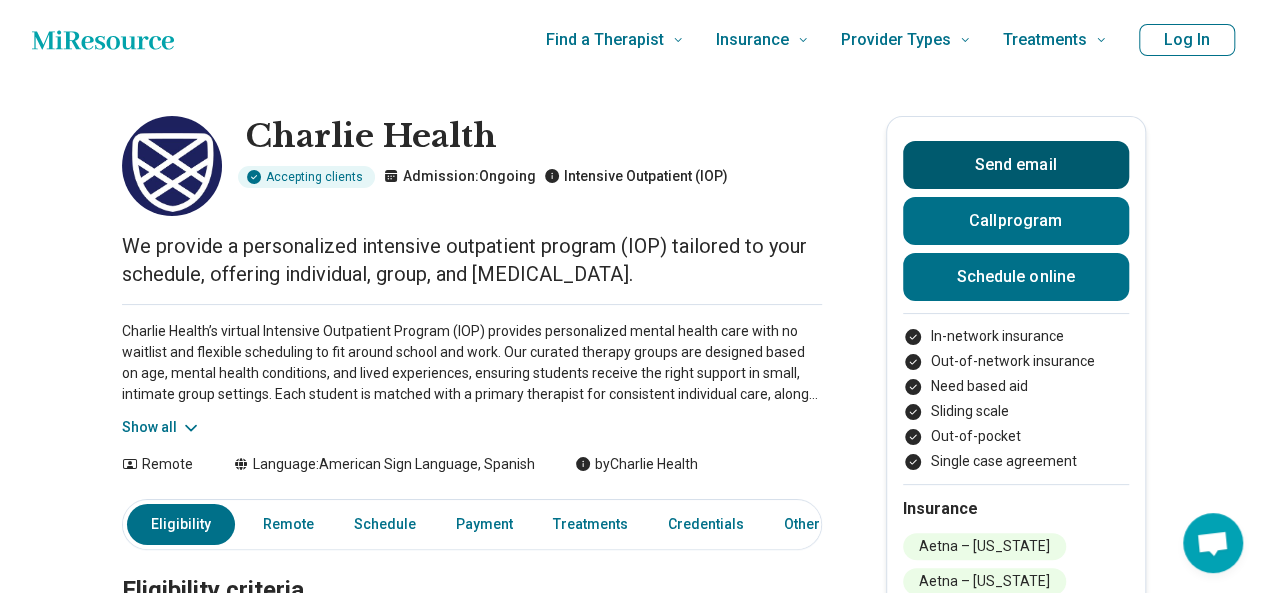
click at [980, 173] on button "Send email" at bounding box center [1016, 165] width 226 height 48
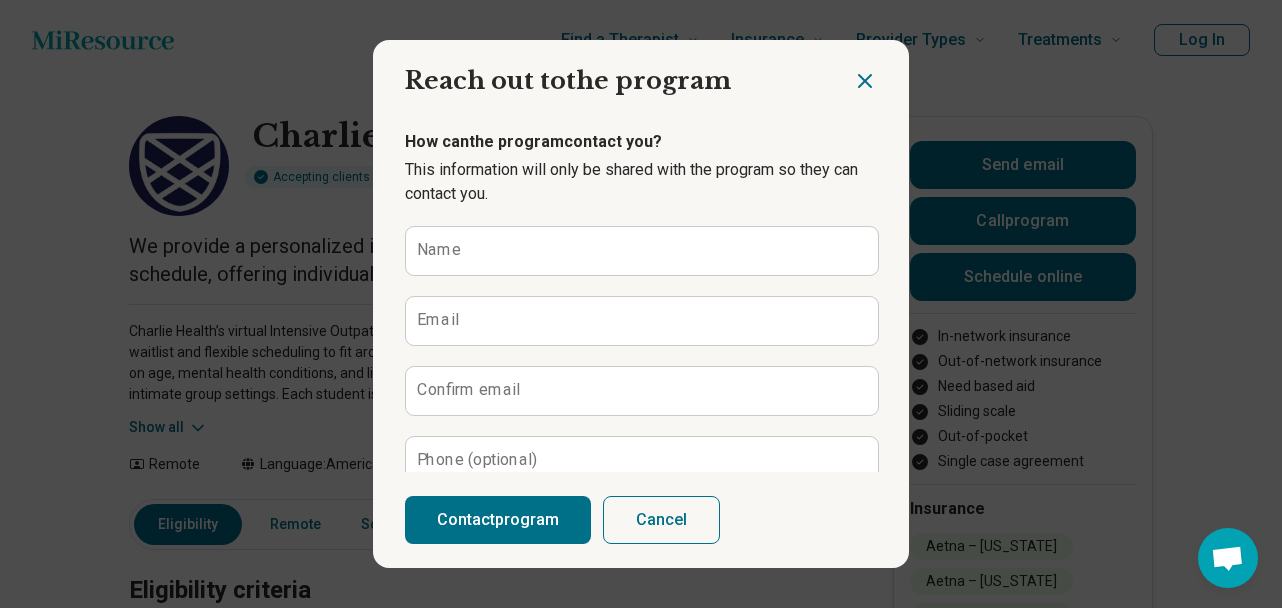
click at [859, 81] on icon "Close dialog" at bounding box center [865, 81] width 12 height 12
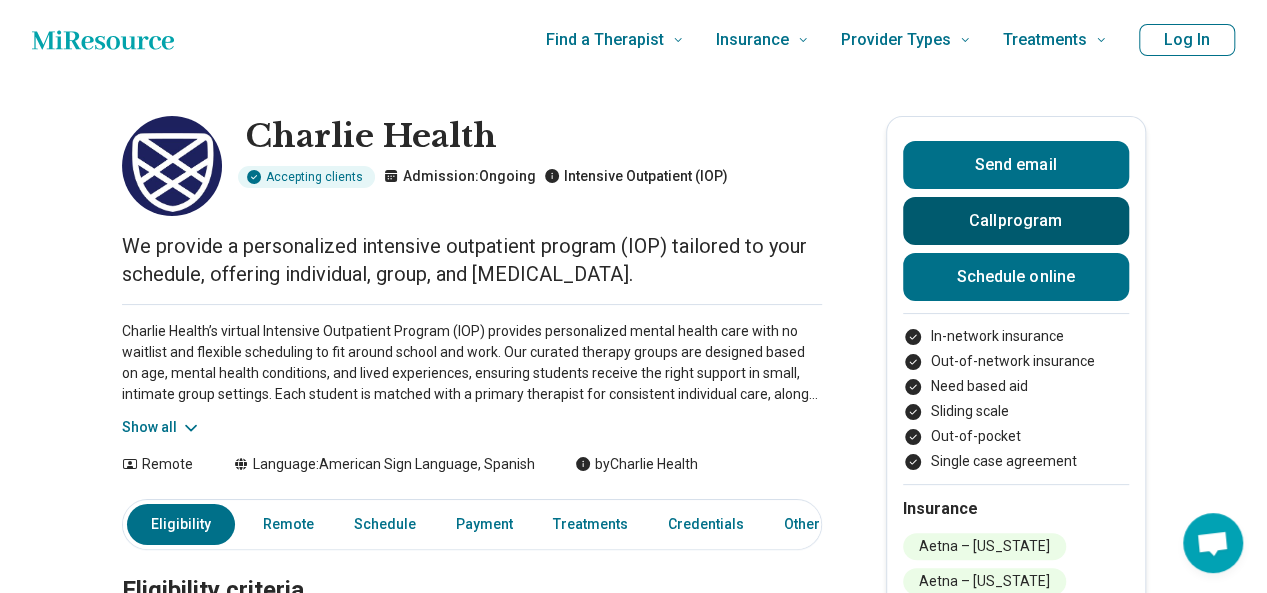
click at [1004, 211] on button "Call program" at bounding box center [1016, 221] width 226 height 48
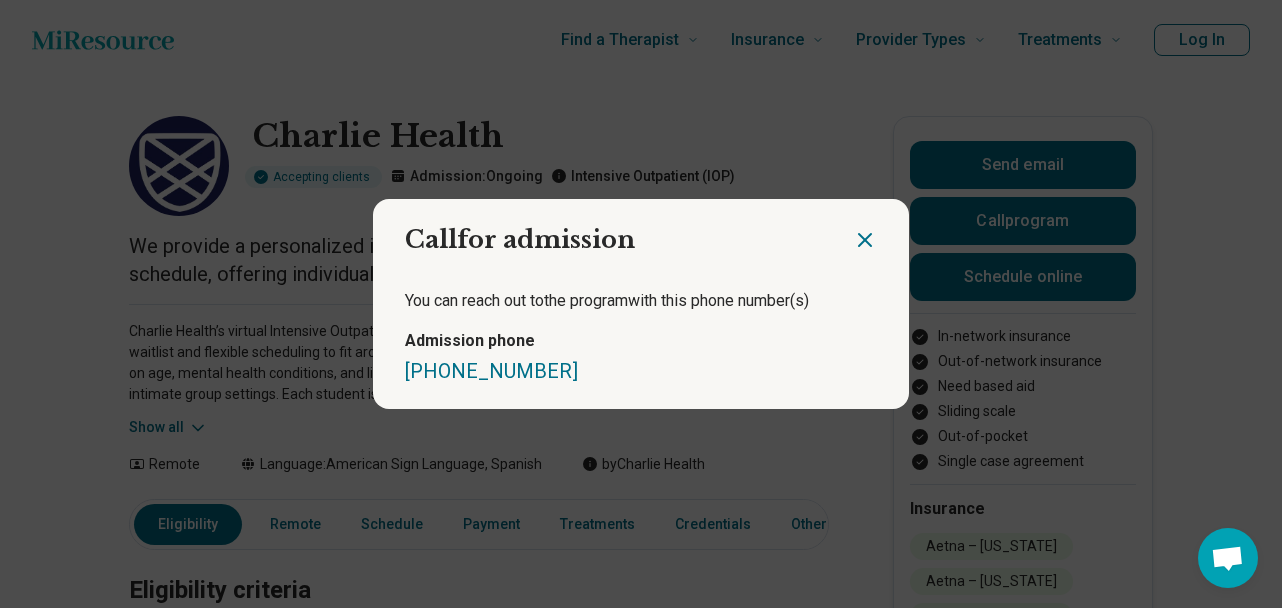
click at [864, 237] on icon "Close dialog" at bounding box center [865, 240] width 24 height 24
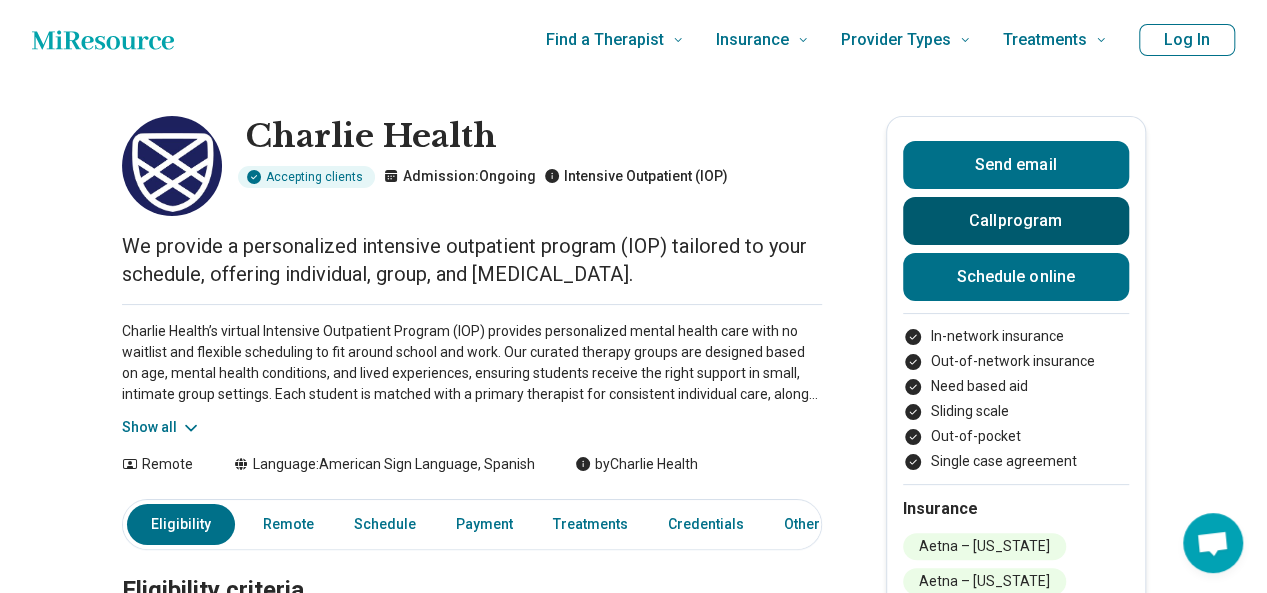
click at [997, 228] on button "Call program" at bounding box center [1016, 221] width 226 height 48
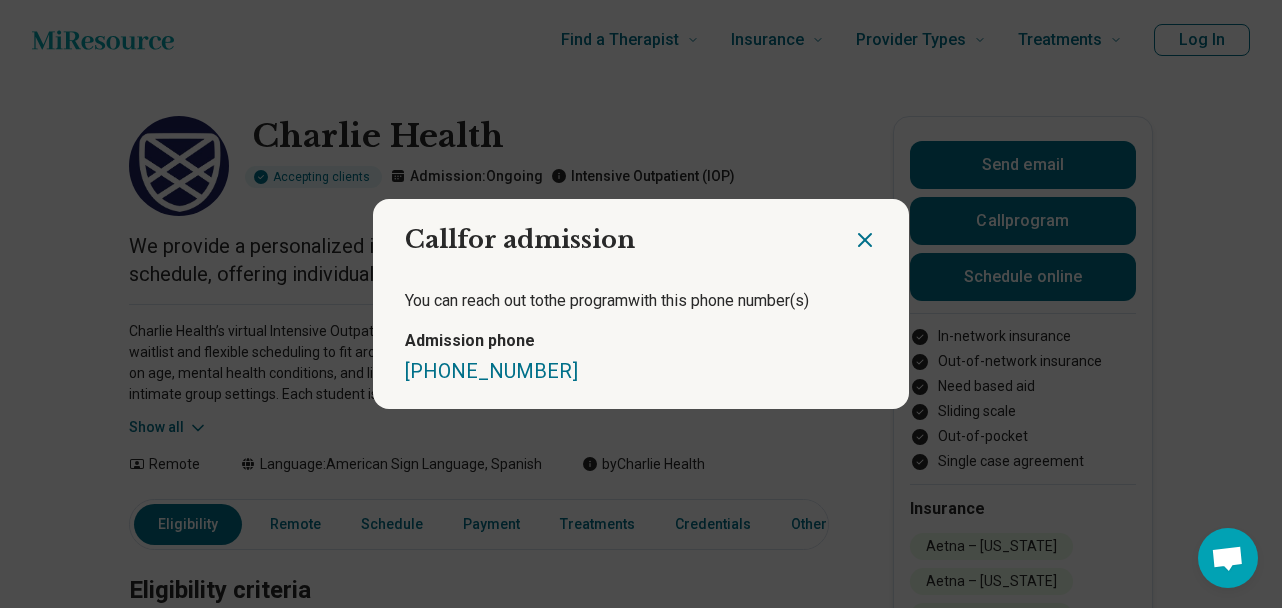
click at [860, 234] on icon "Close dialog" at bounding box center [865, 240] width 24 height 24
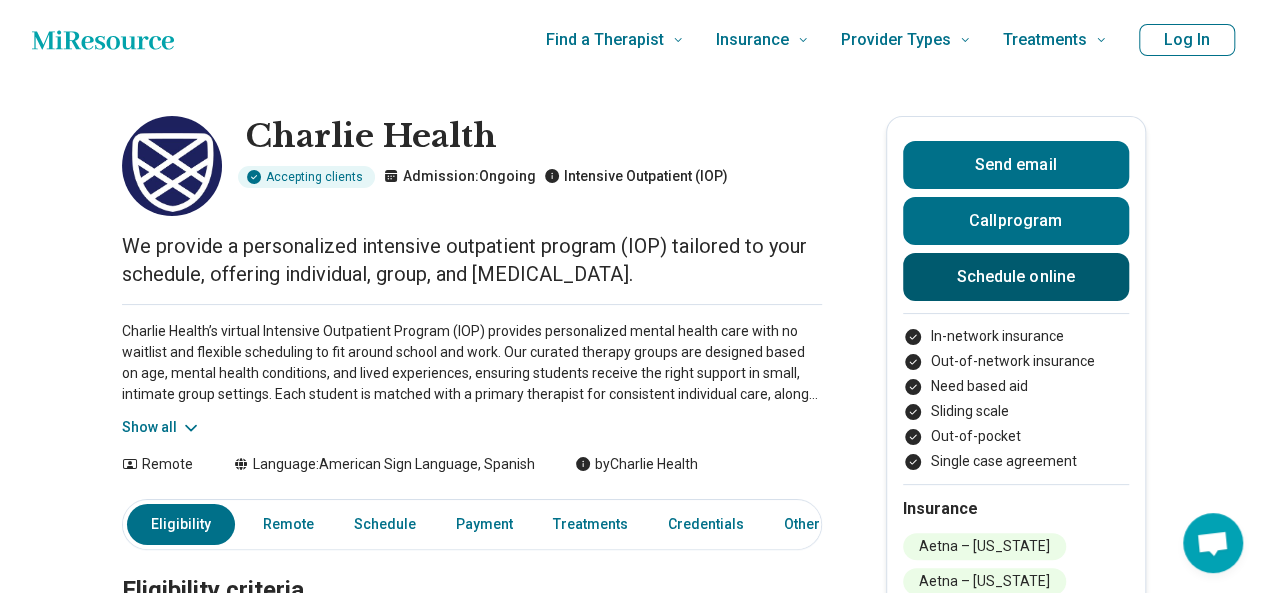
click at [1035, 283] on link "Schedule online" at bounding box center [1016, 277] width 226 height 48
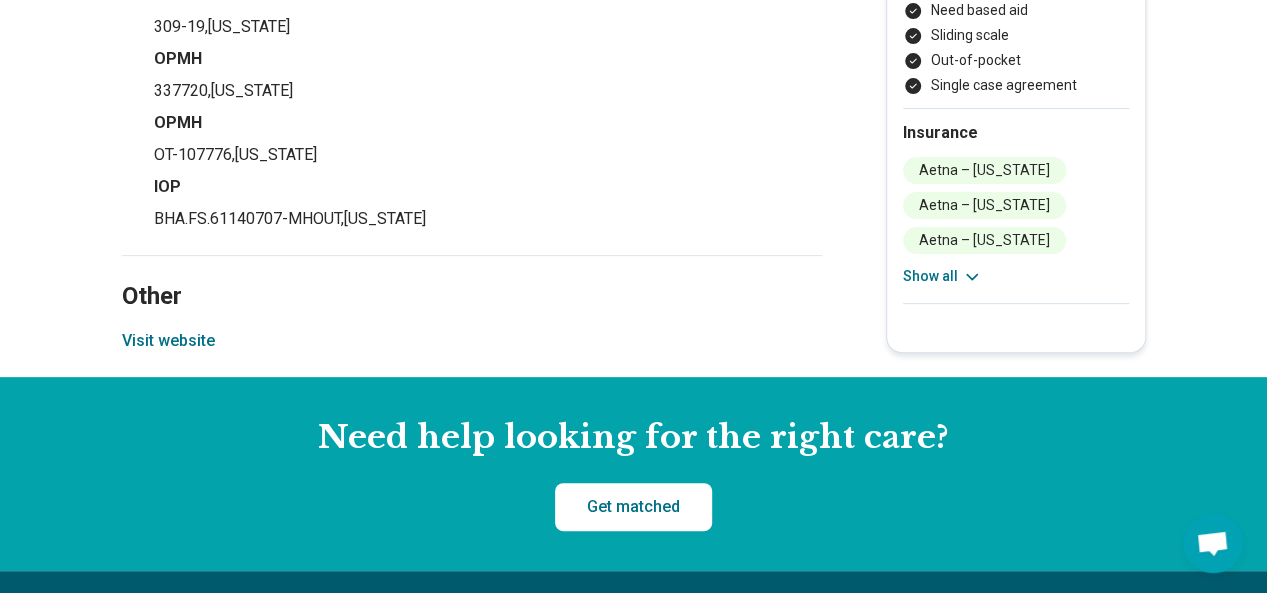
scroll to position [3980, 0]
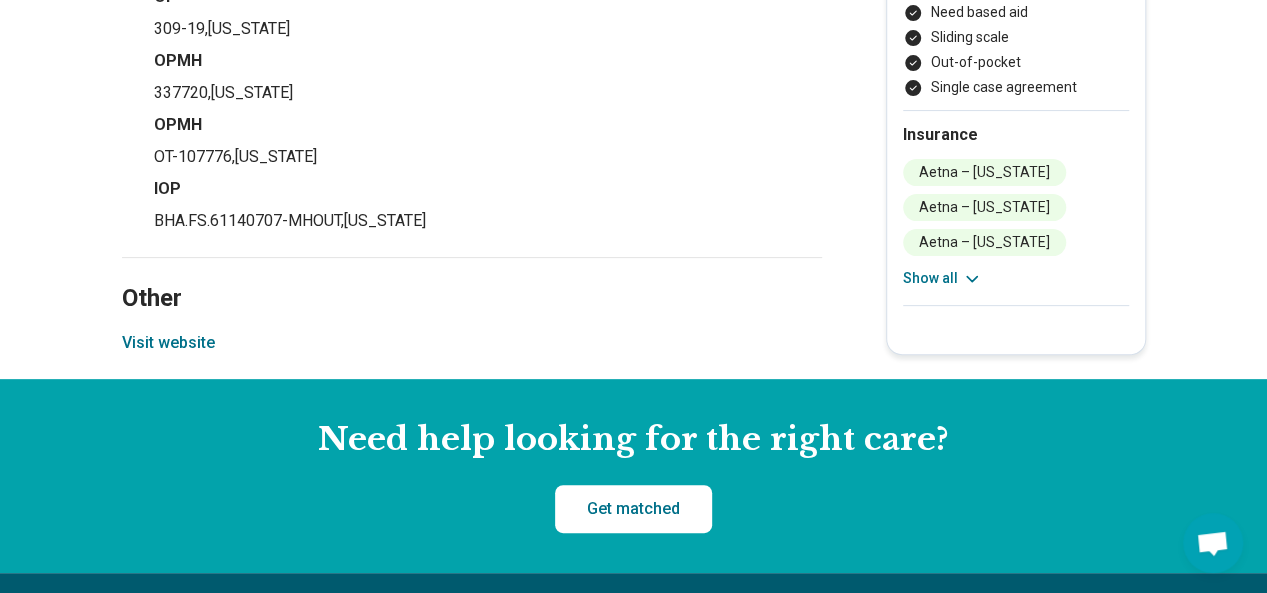
click at [166, 336] on button "Visit website" at bounding box center [168, 343] width 93 height 24
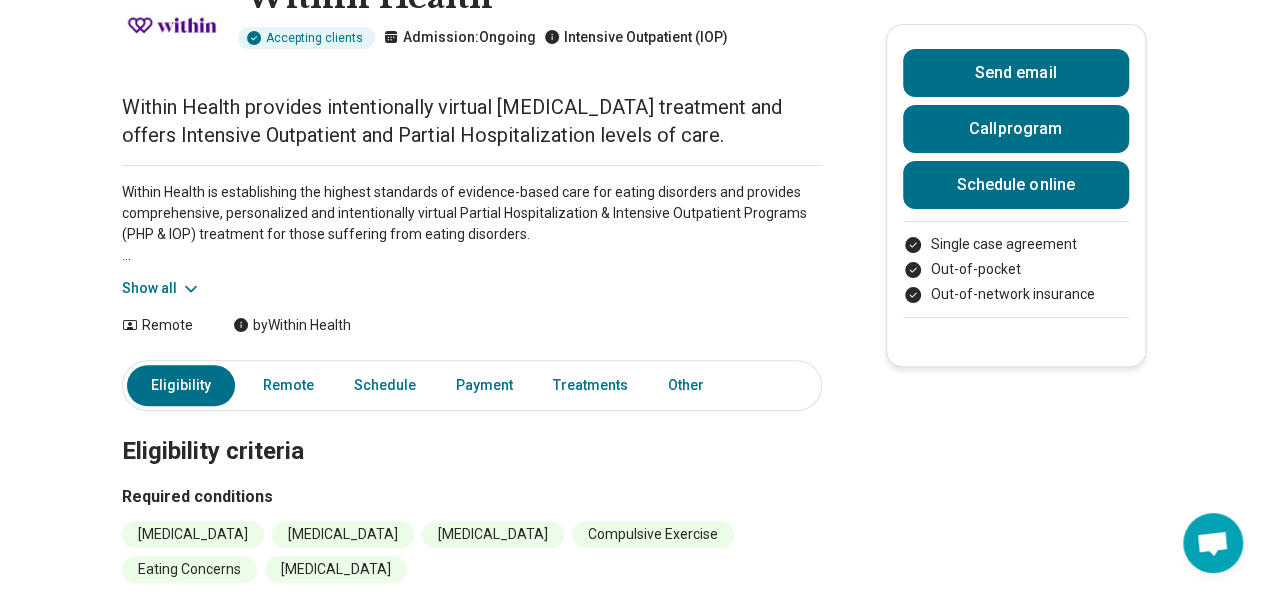
scroll to position [140, 0]
click at [157, 283] on button "Show all" at bounding box center [161, 287] width 79 height 21
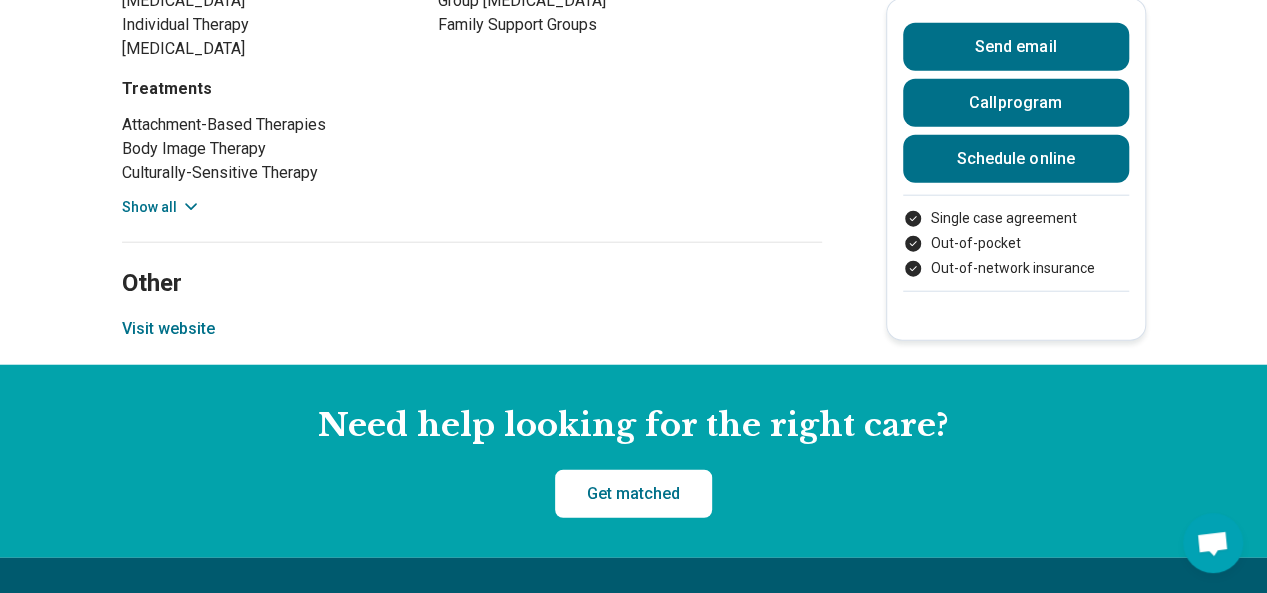
scroll to position [2391, 2]
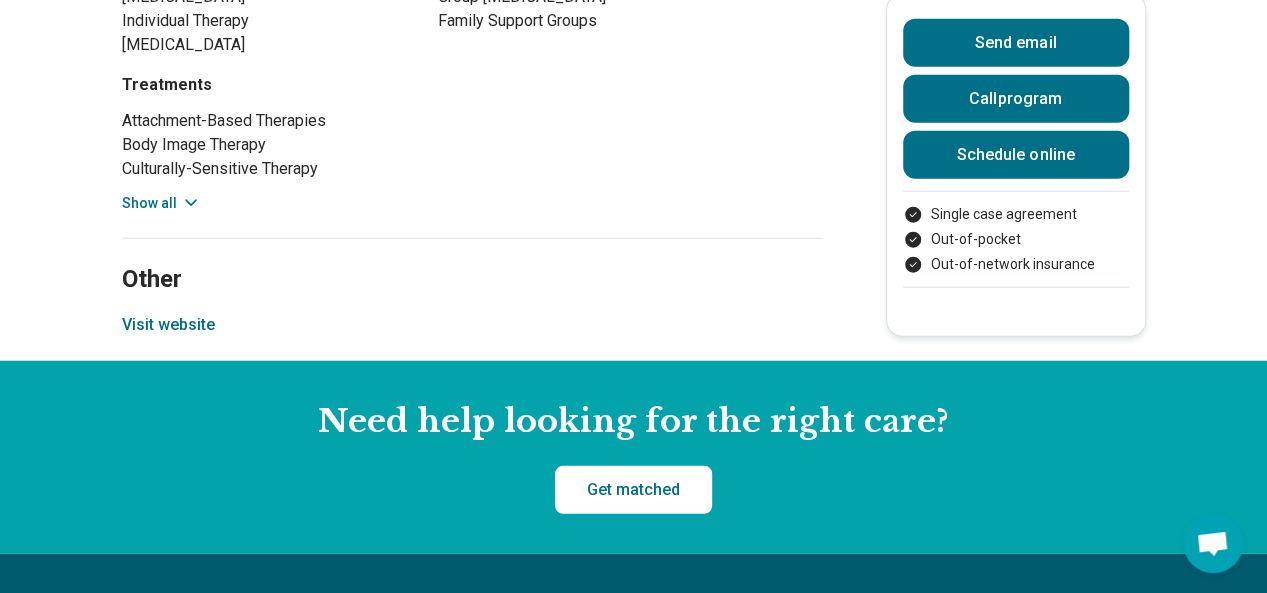
click at [181, 315] on button "Visit website" at bounding box center [168, 325] width 93 height 24
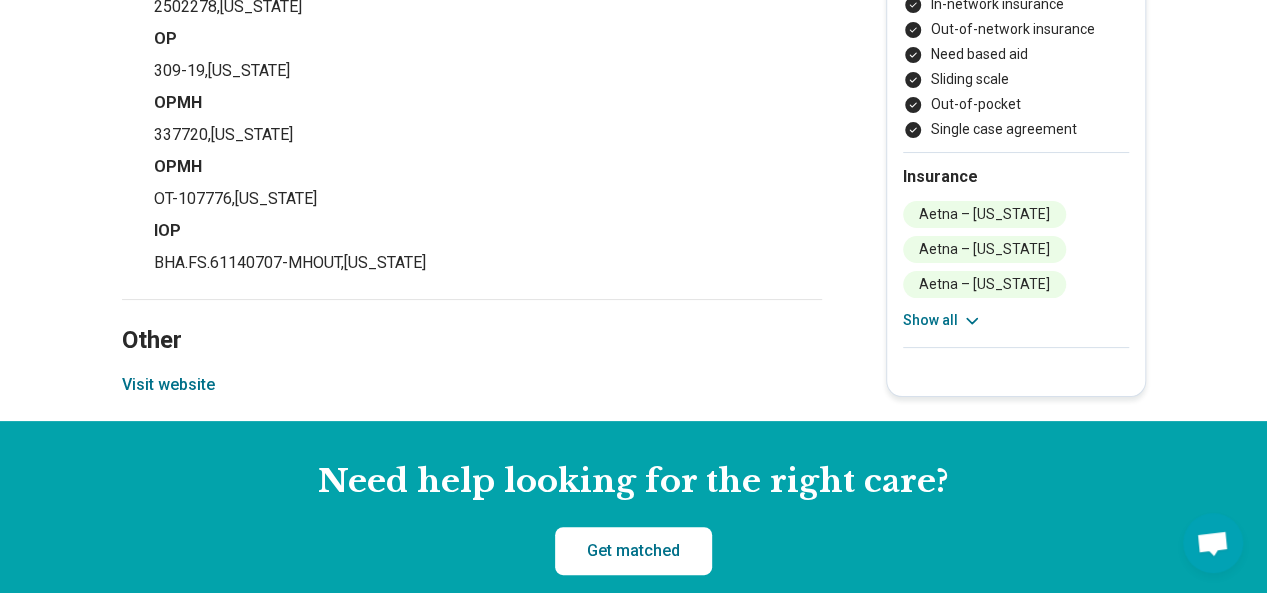
scroll to position [3762, 0]
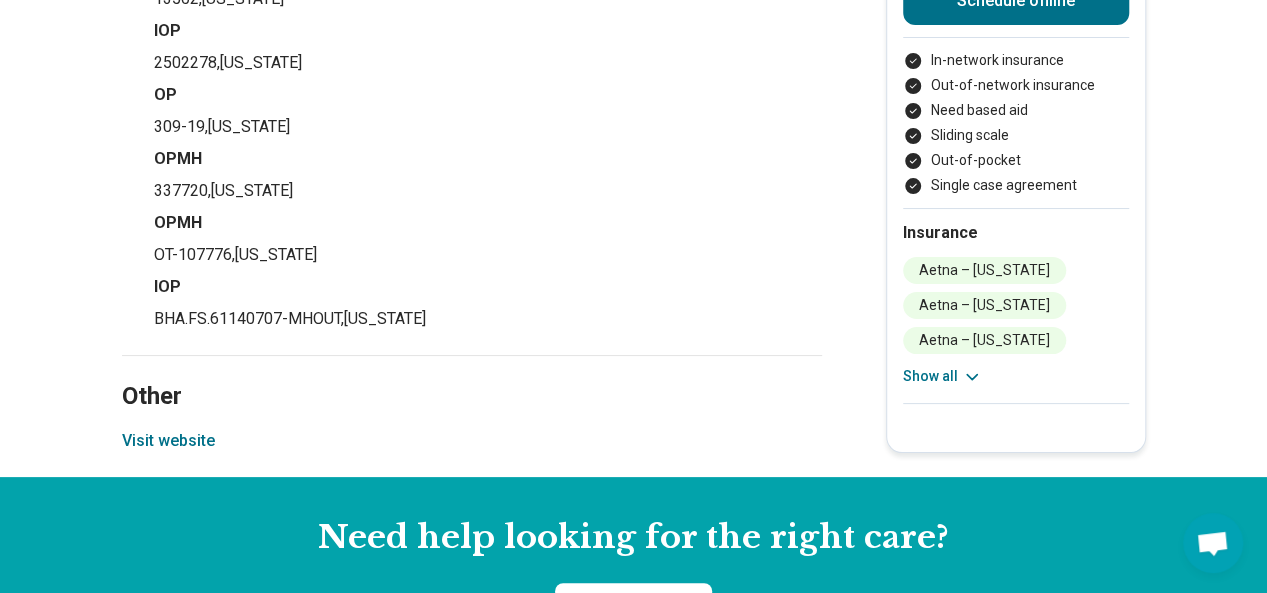
click at [152, 435] on button "Visit website" at bounding box center [168, 441] width 93 height 24
